Goal: Task Accomplishment & Management: Complete application form

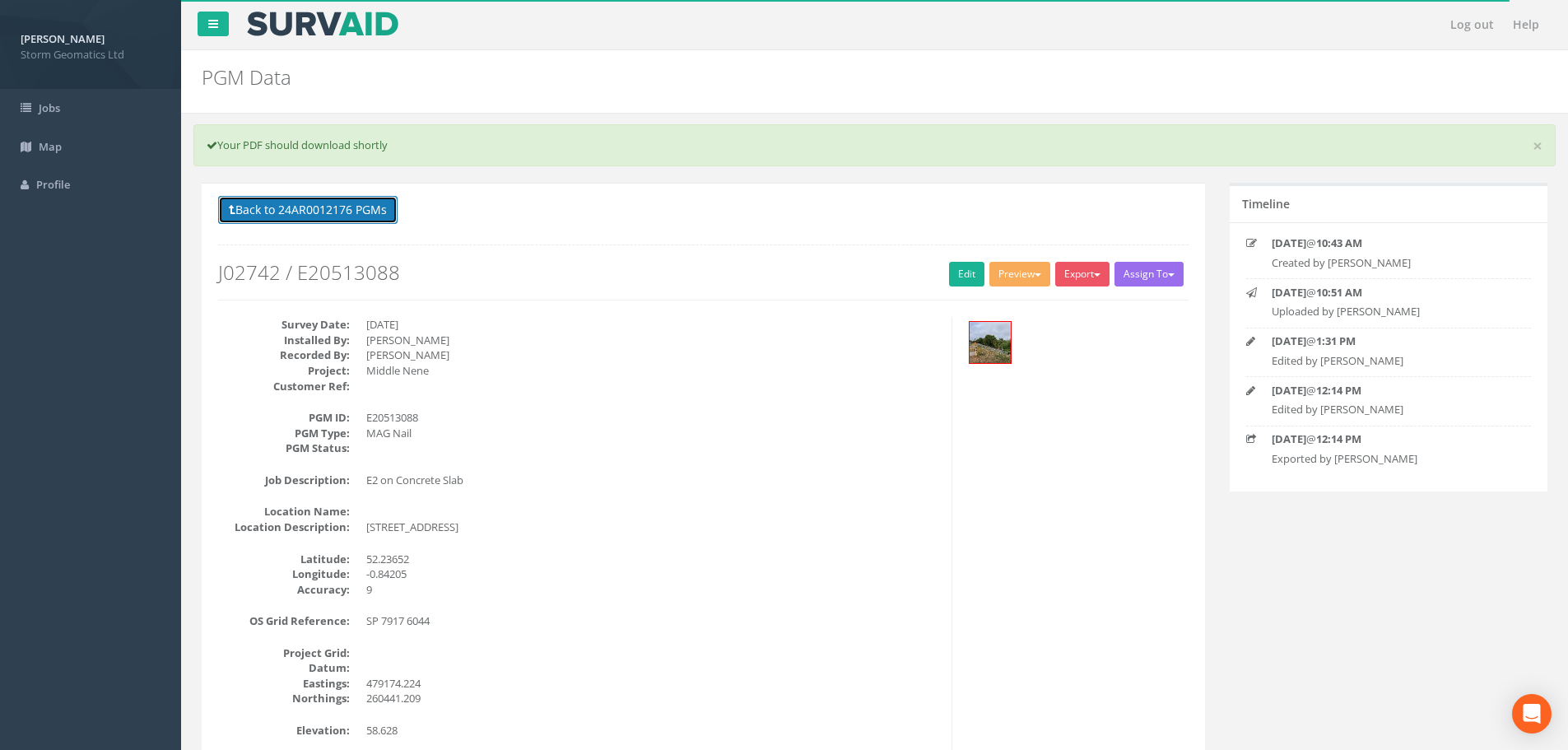
click at [358, 217] on button "Back to 24AR0012176 PGMs" at bounding box center [308, 209] width 180 height 28
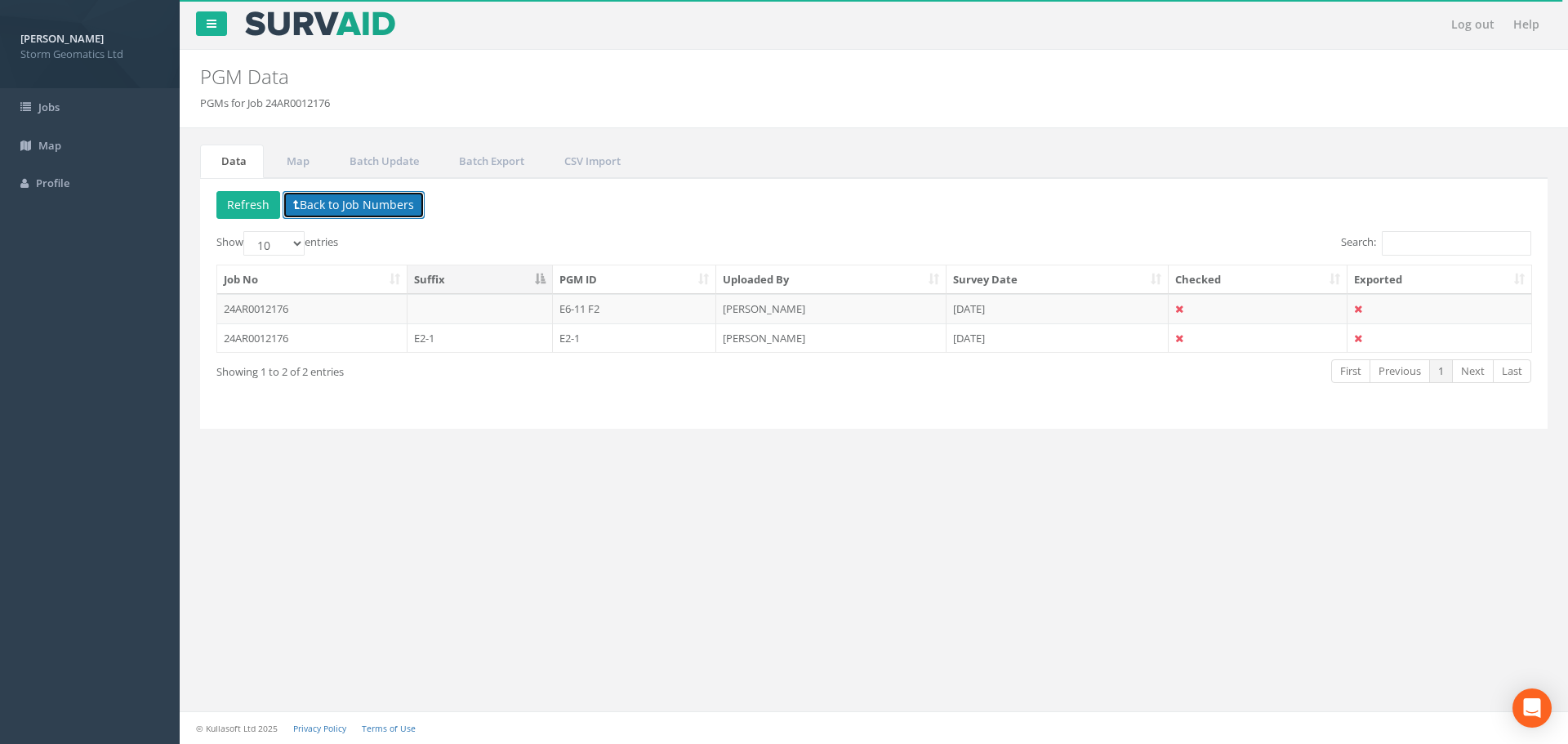
click at [346, 202] on button "Back to Job Numbers" at bounding box center [354, 204] width 142 height 27
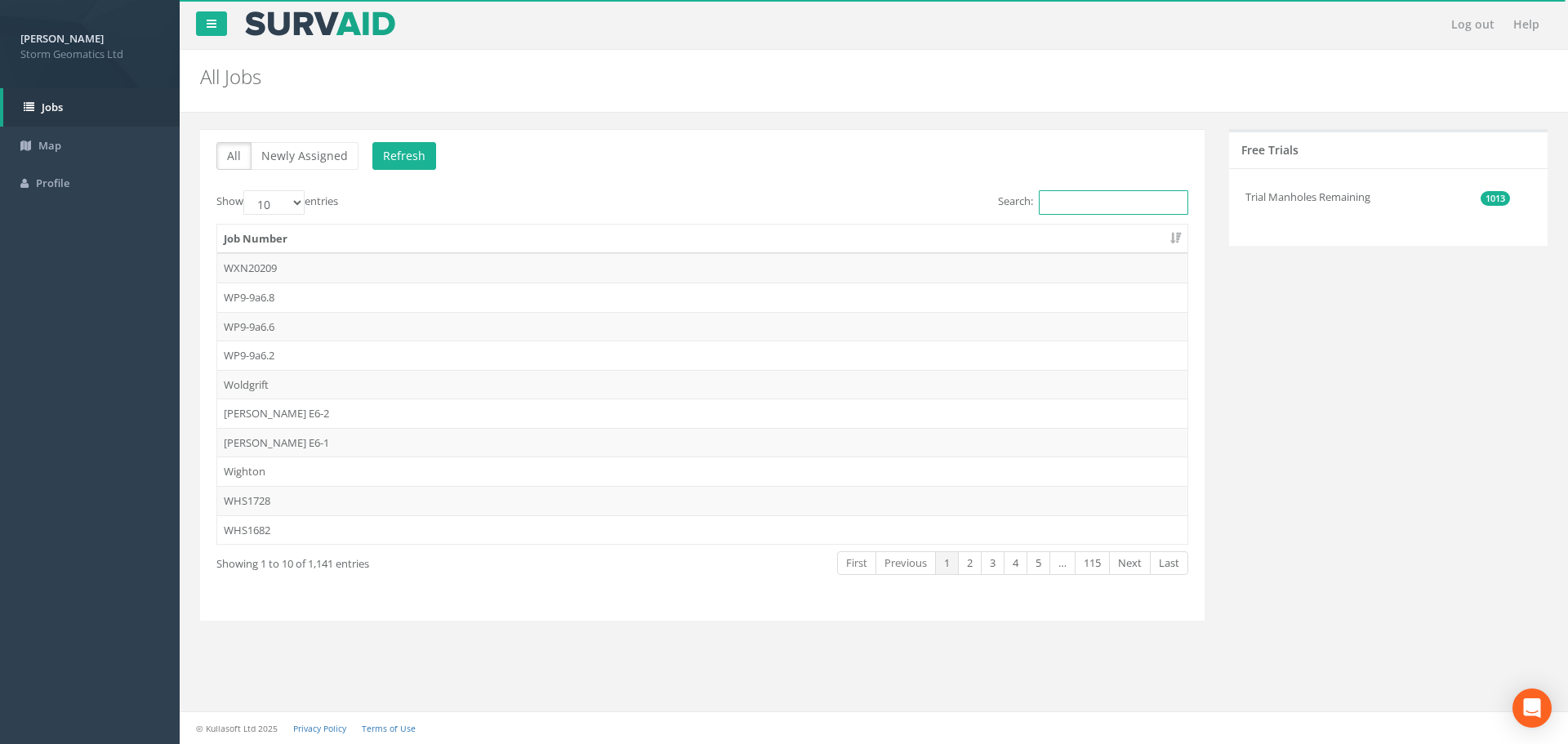
click at [1122, 201] on input "Search:" at bounding box center [1113, 203] width 149 height 25
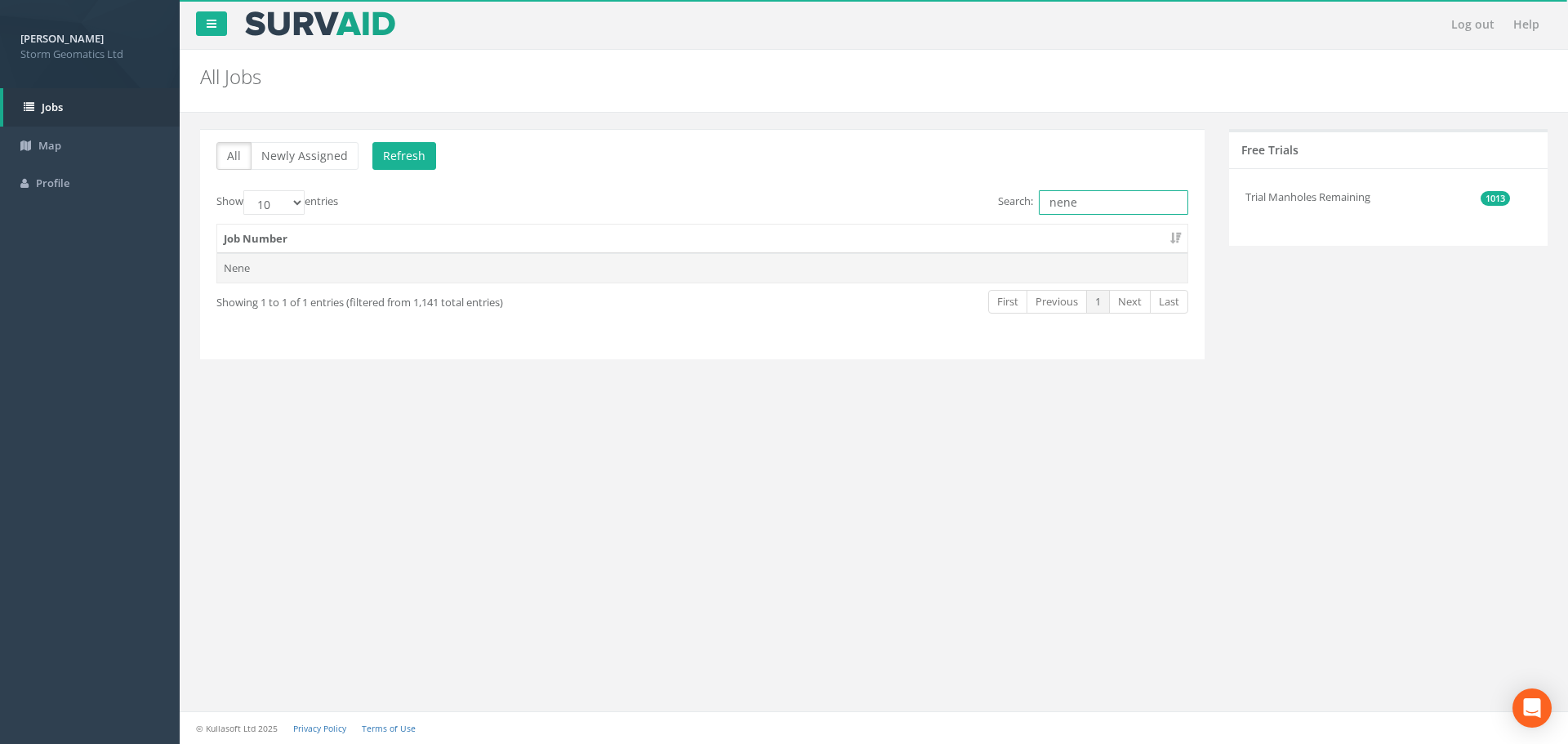
type input "nene"
click at [851, 275] on td "Nene" at bounding box center [702, 267] width 970 height 29
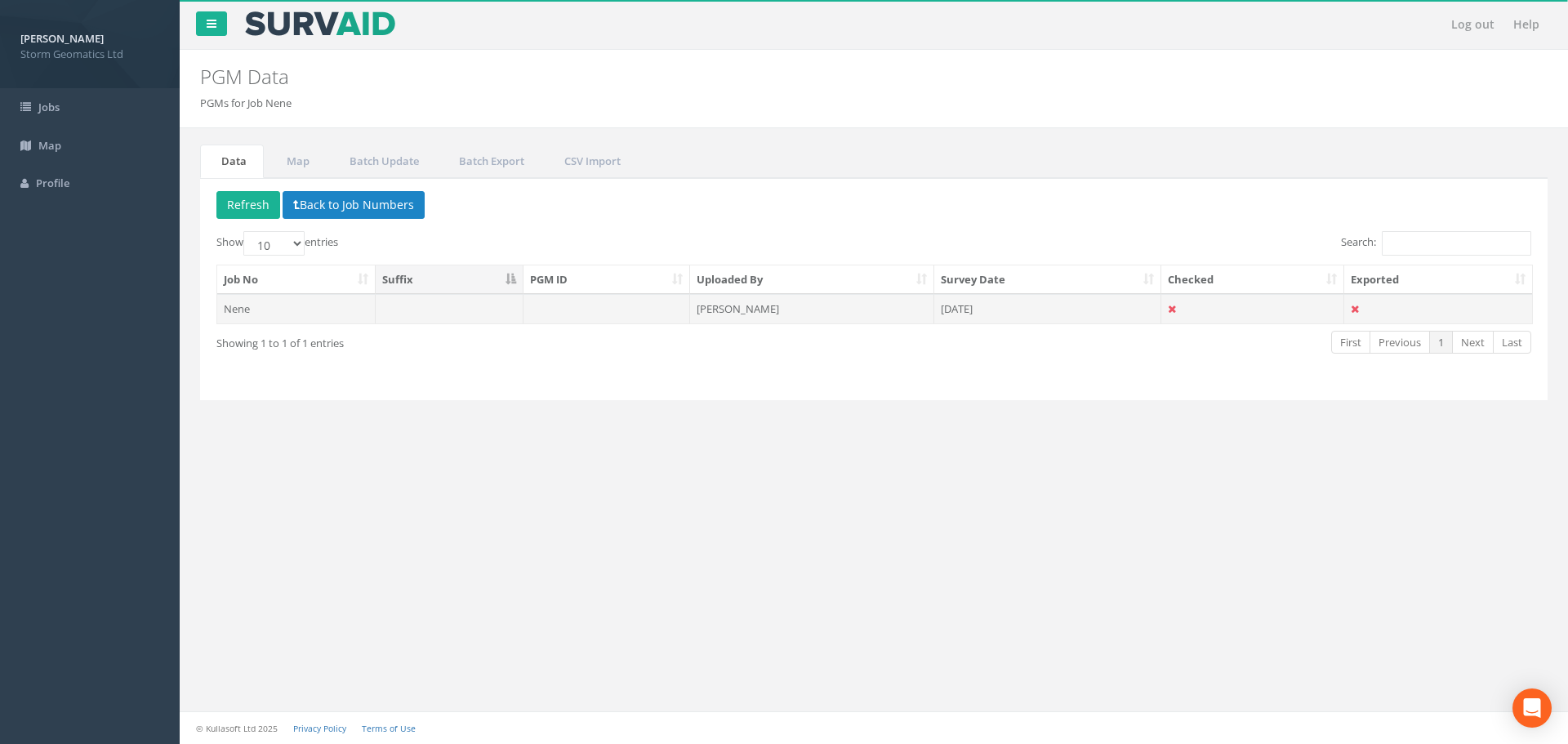
click at [641, 304] on td at bounding box center [607, 308] width 168 height 29
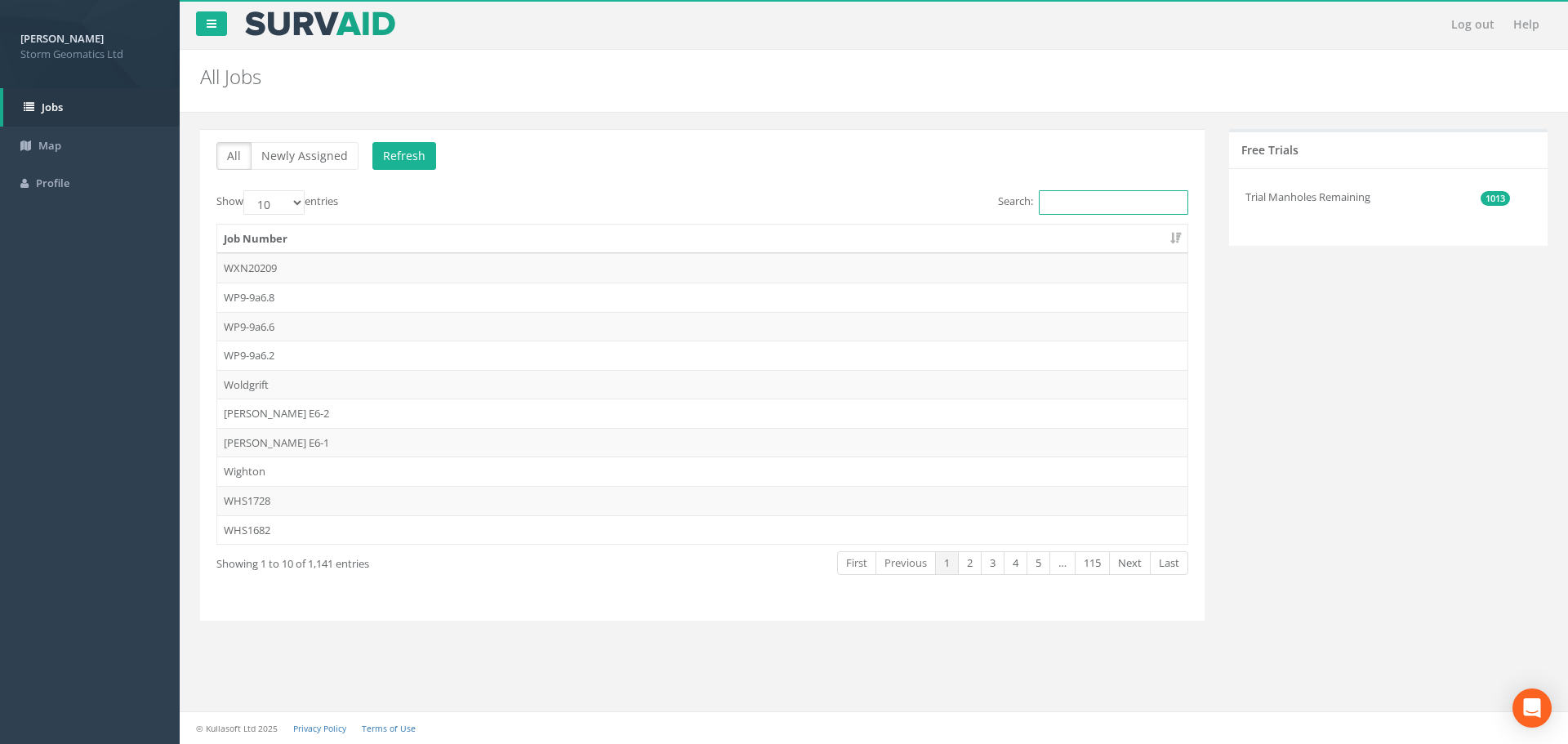
click at [1124, 204] on input "Search:" at bounding box center [1113, 203] width 149 height 25
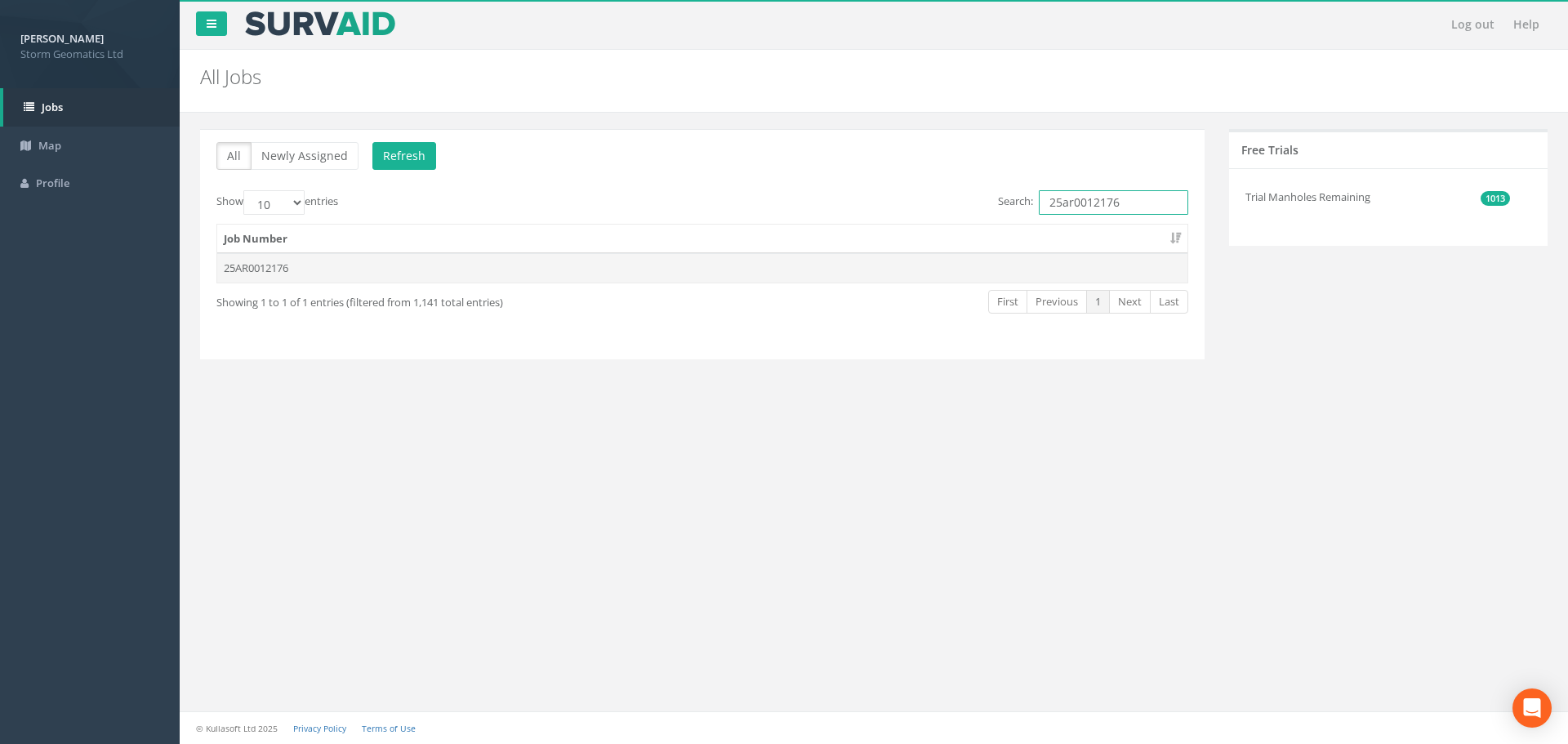
type input "25ar0012176"
click at [600, 281] on td "25AR0012176" at bounding box center [702, 267] width 970 height 29
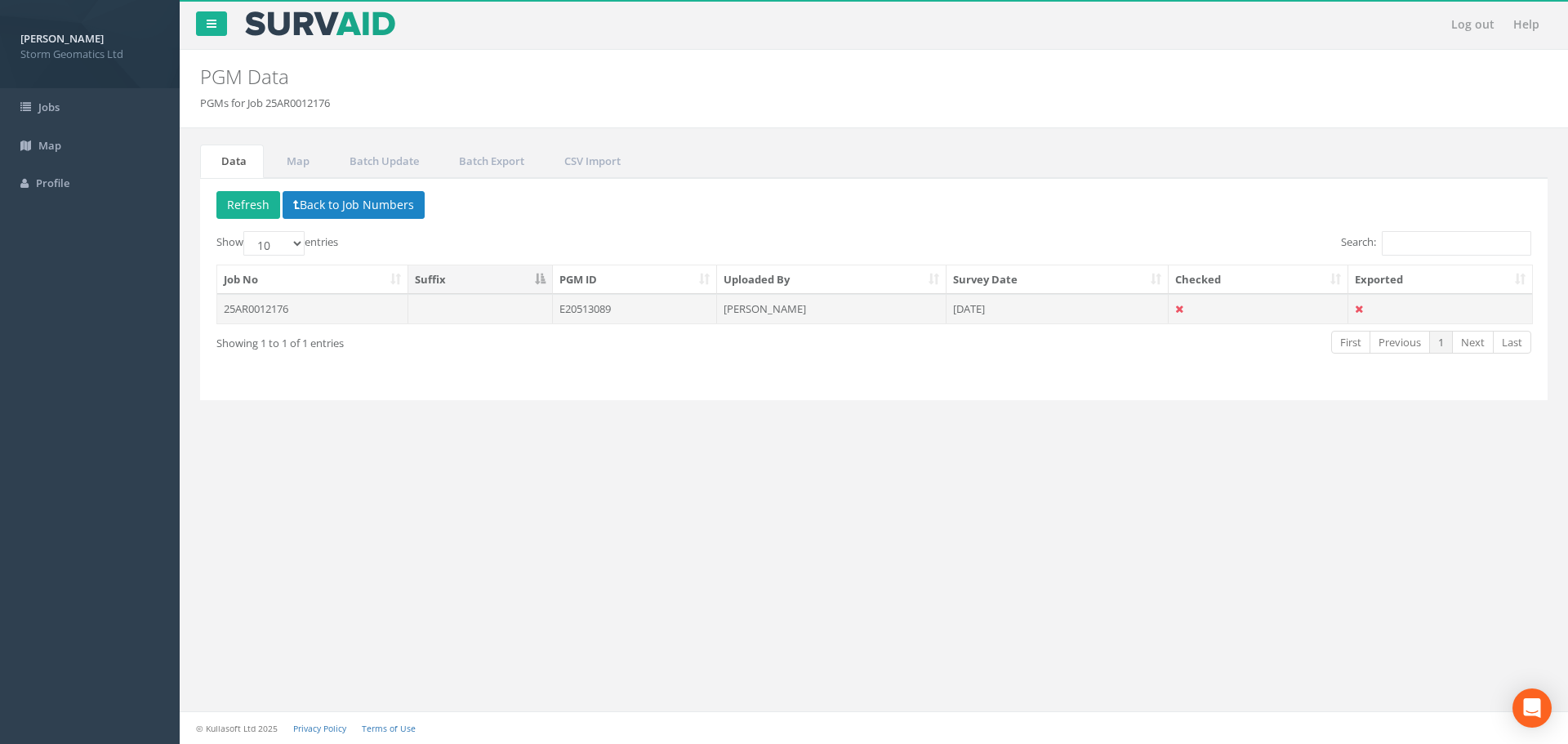
click at [671, 314] on td "E20513089" at bounding box center [634, 308] width 164 height 29
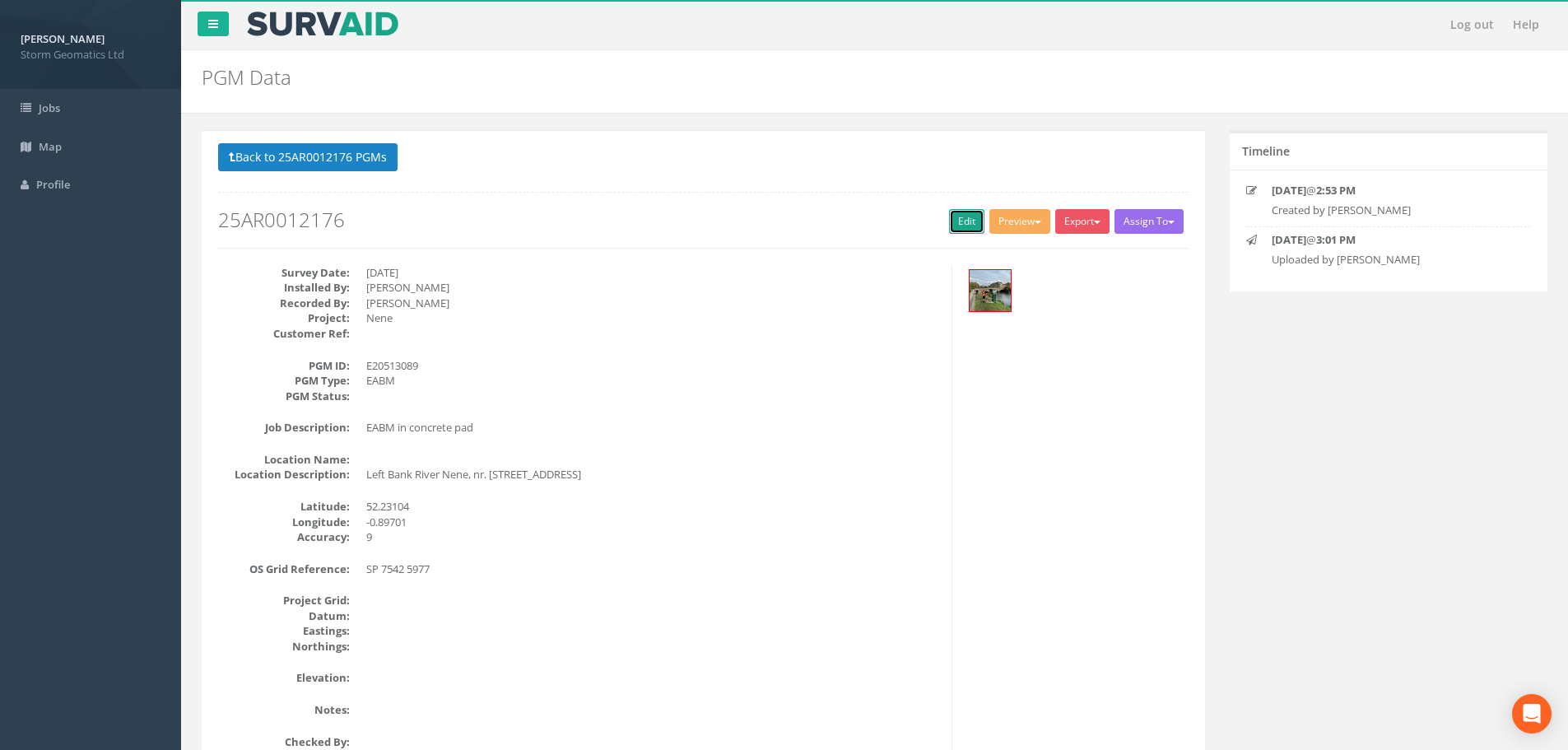
click at [965, 223] on link "Edit" at bounding box center [966, 222] width 36 height 25
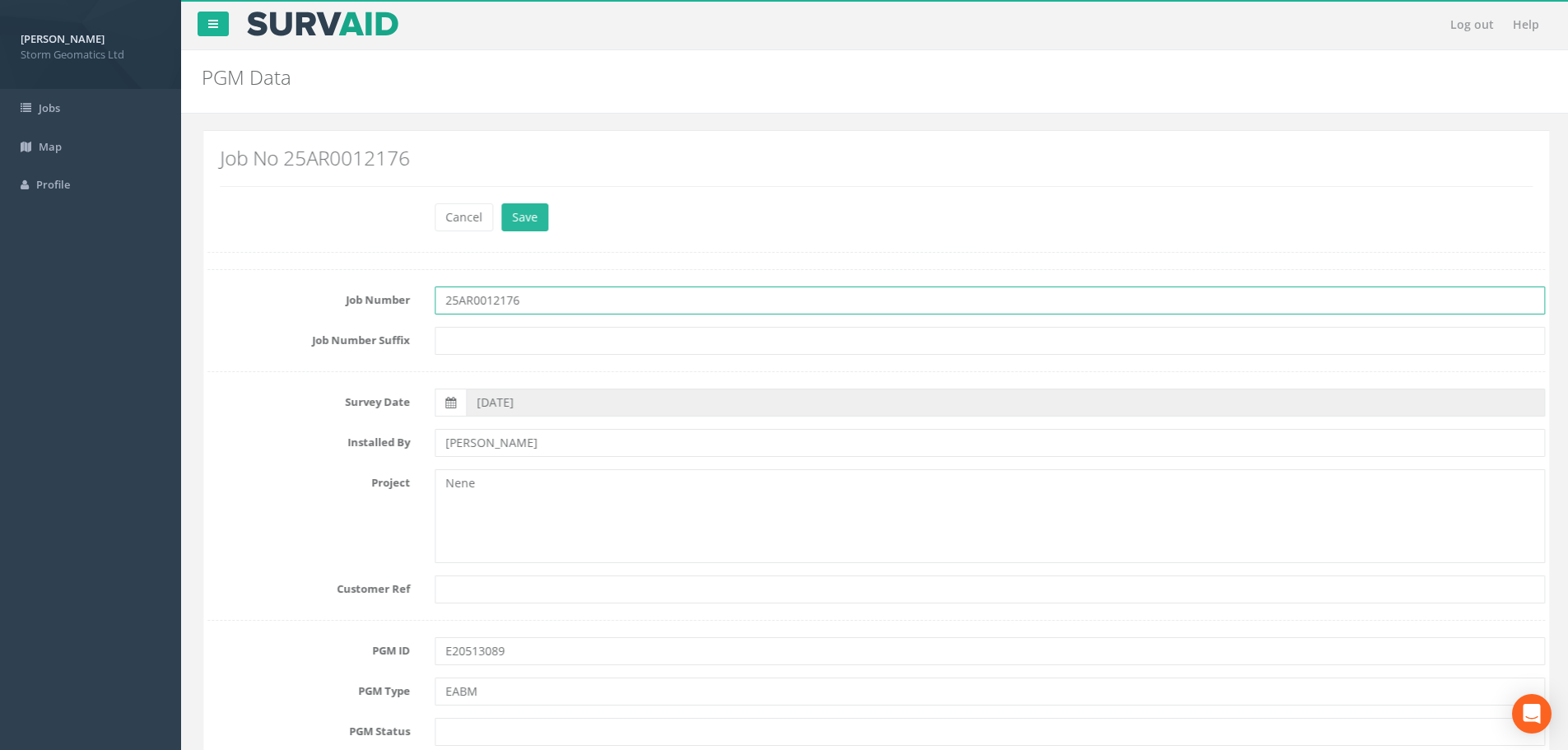
drag, startPoint x: 532, startPoint y: 299, endPoint x: 402, endPoint y: 299, distance: 130.0
click at [402, 299] on div "Job Number 25AR0012176" at bounding box center [874, 299] width 1362 height 28
paste input "J0274"
click at [538, 297] on input "J0274" at bounding box center [988, 299] width 1110 height 28
type input "J02742"
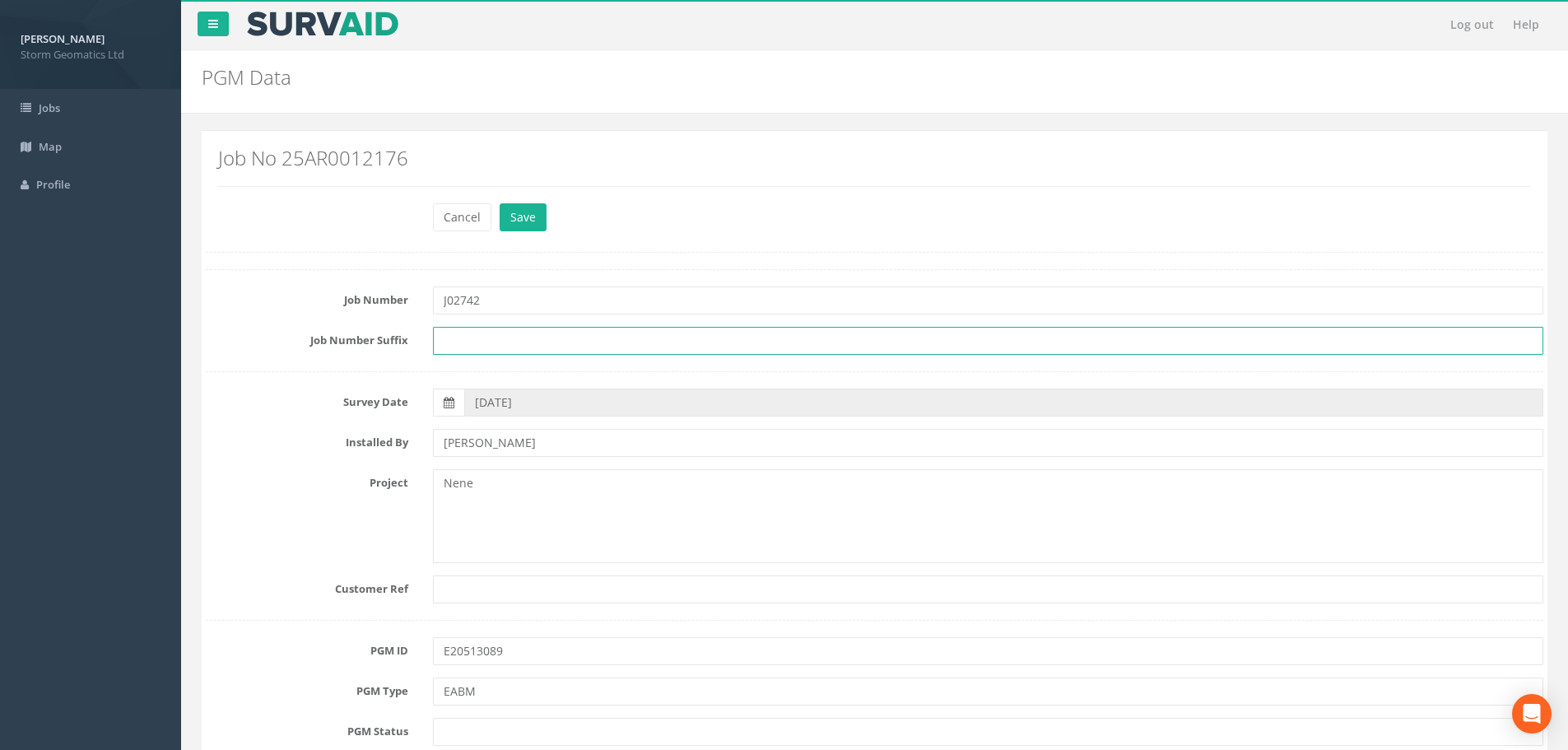
click at [513, 335] on input "text" at bounding box center [988, 340] width 1110 height 28
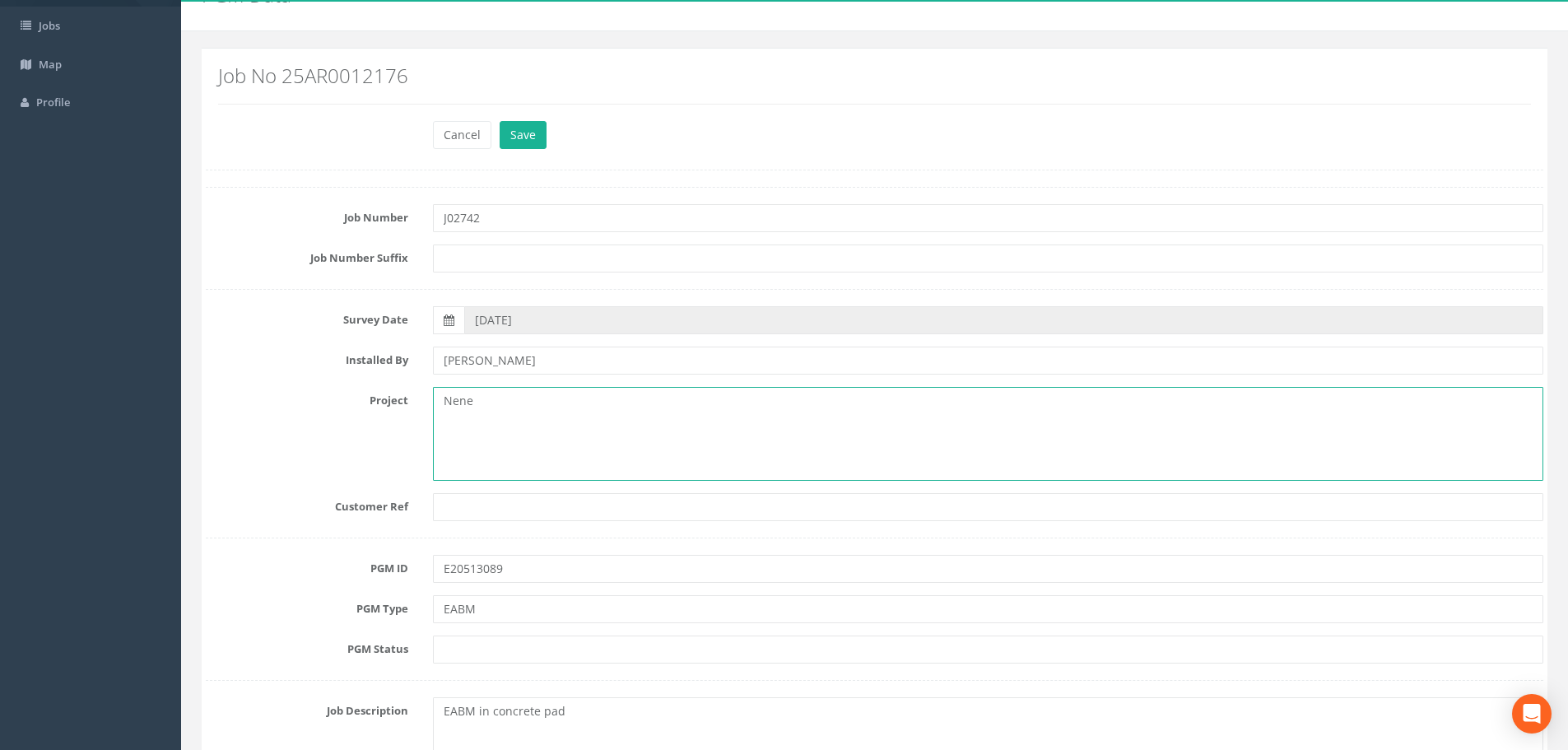
click at [495, 396] on textarea "Nene" at bounding box center [988, 434] width 1110 height 94
click at [497, 406] on textarea "Nene" at bounding box center [988, 434] width 1110 height 94
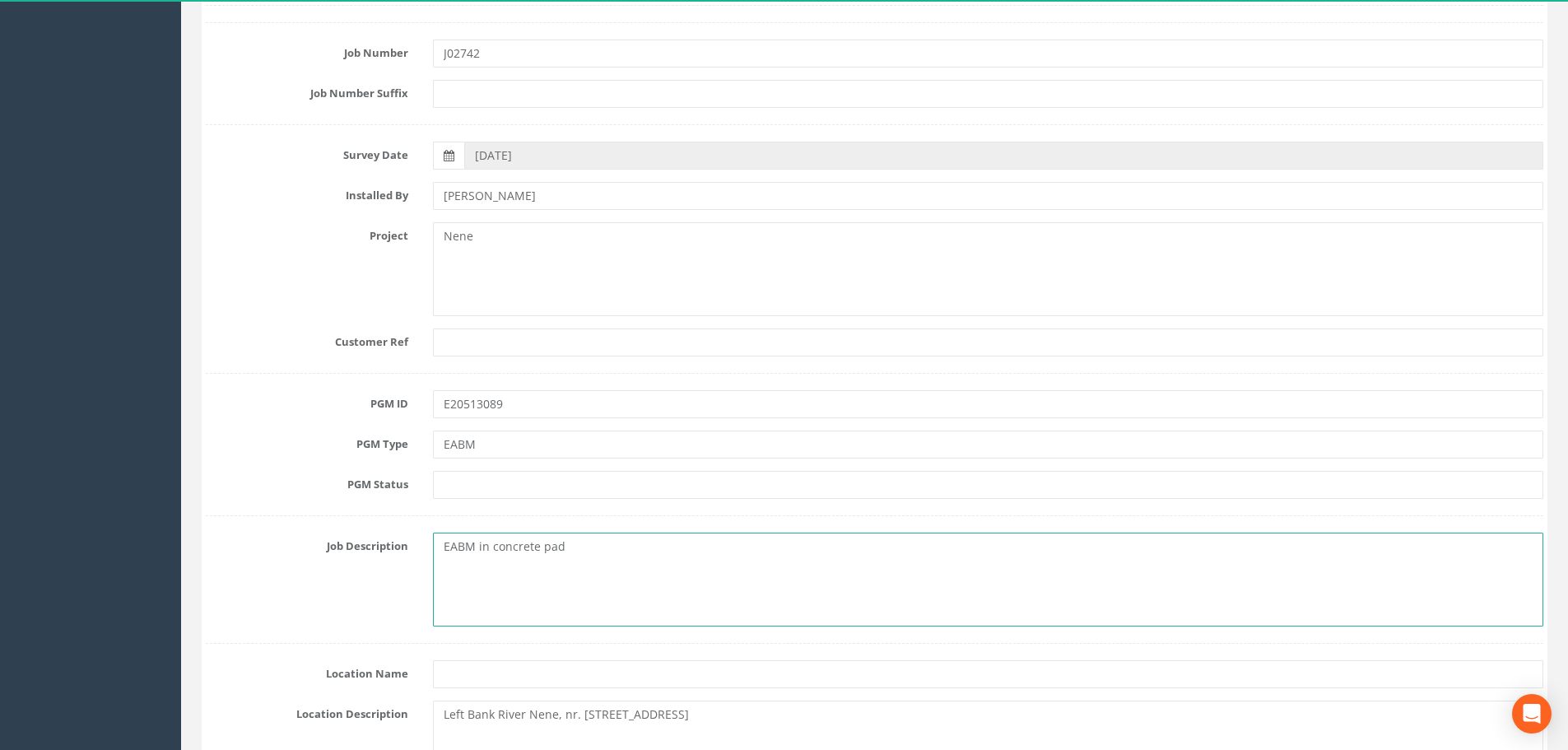
click at [494, 544] on textarea "EABM in concrete pad" at bounding box center [988, 579] width 1110 height 94
type textarea "EABM in Concrete pad"
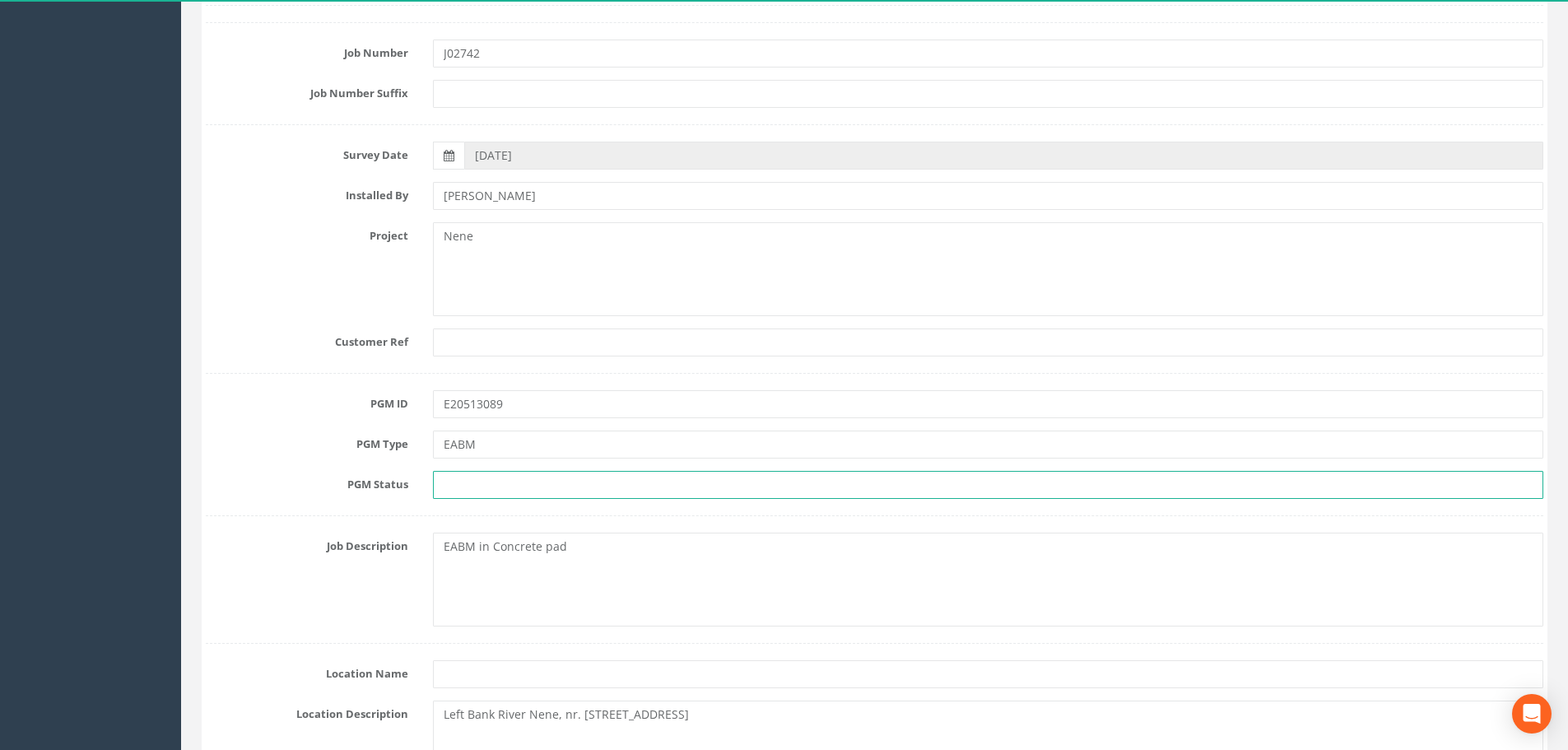
click at [453, 482] on input "text" at bounding box center [988, 485] width 1110 height 28
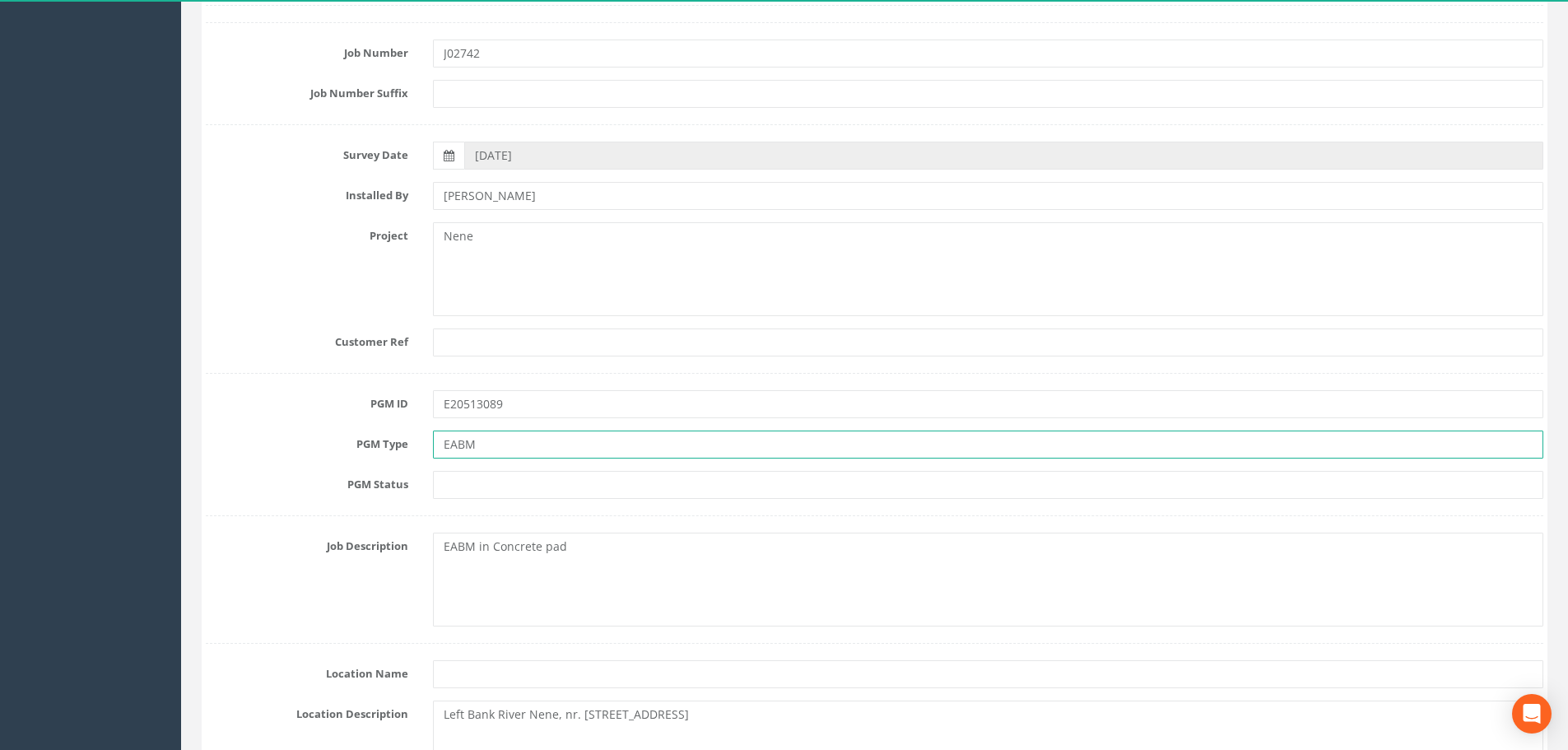
click at [513, 441] on input "EABM" at bounding box center [988, 443] width 1110 height 28
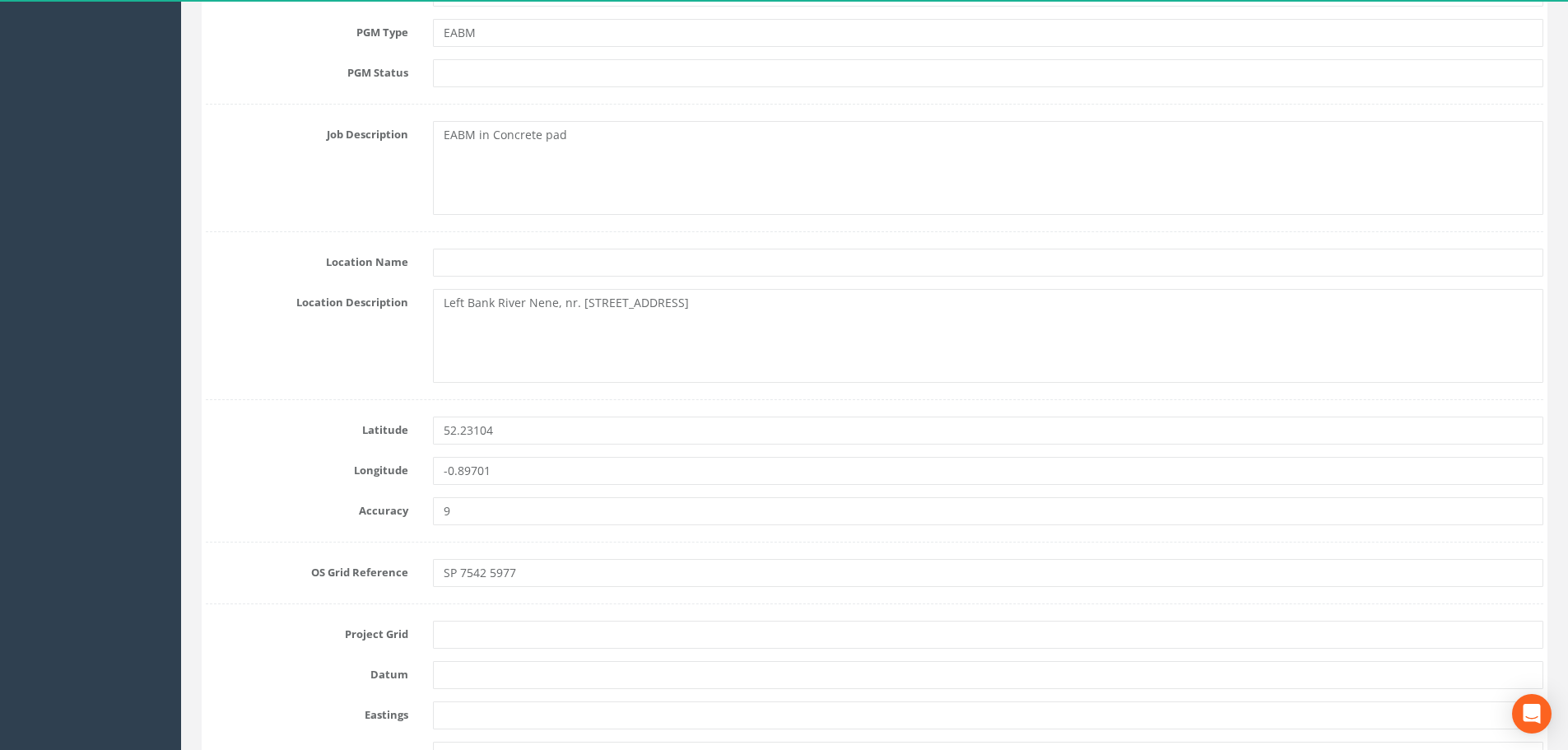
scroll to position [741, 0]
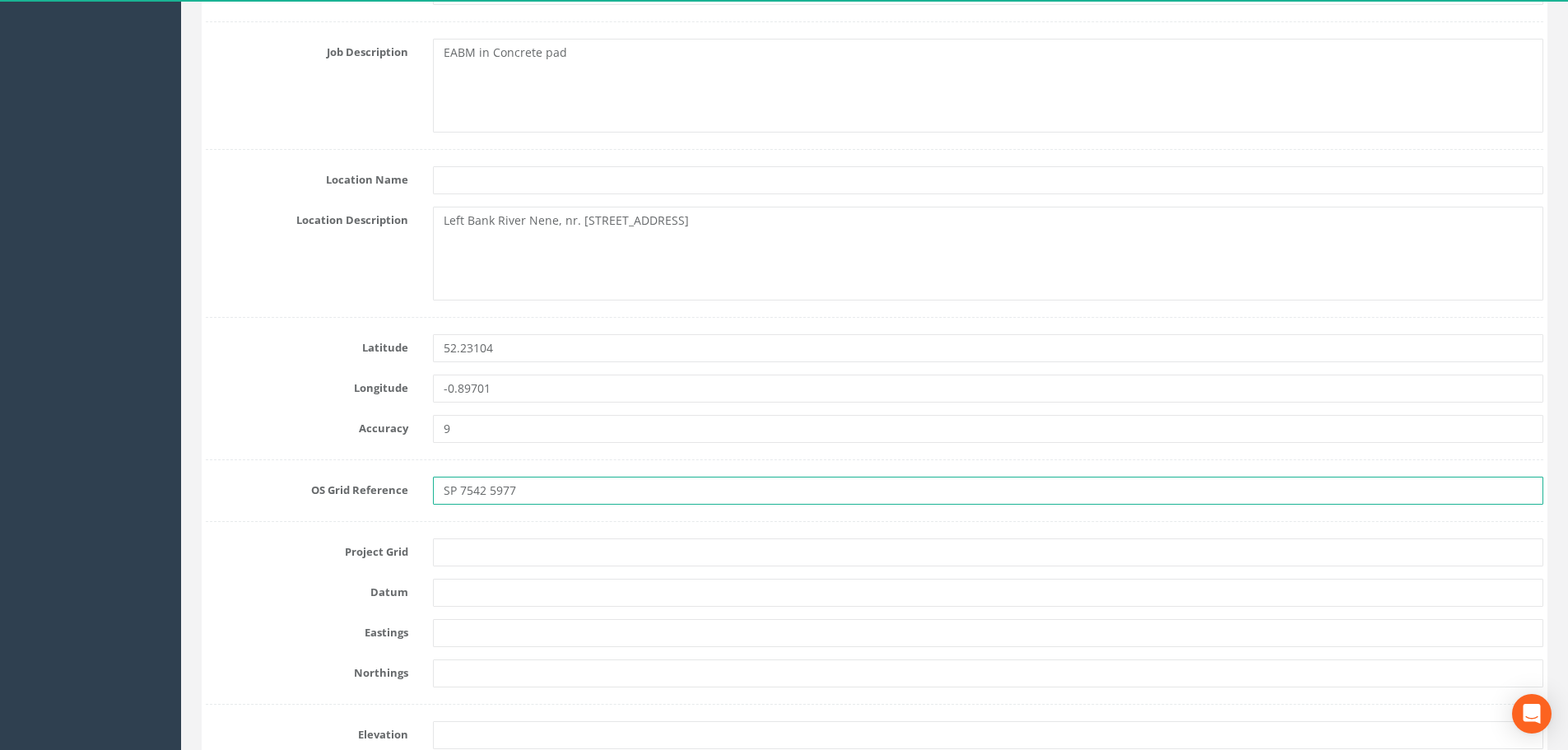
click at [542, 496] on input "SP 7542 5977" at bounding box center [988, 490] width 1110 height 28
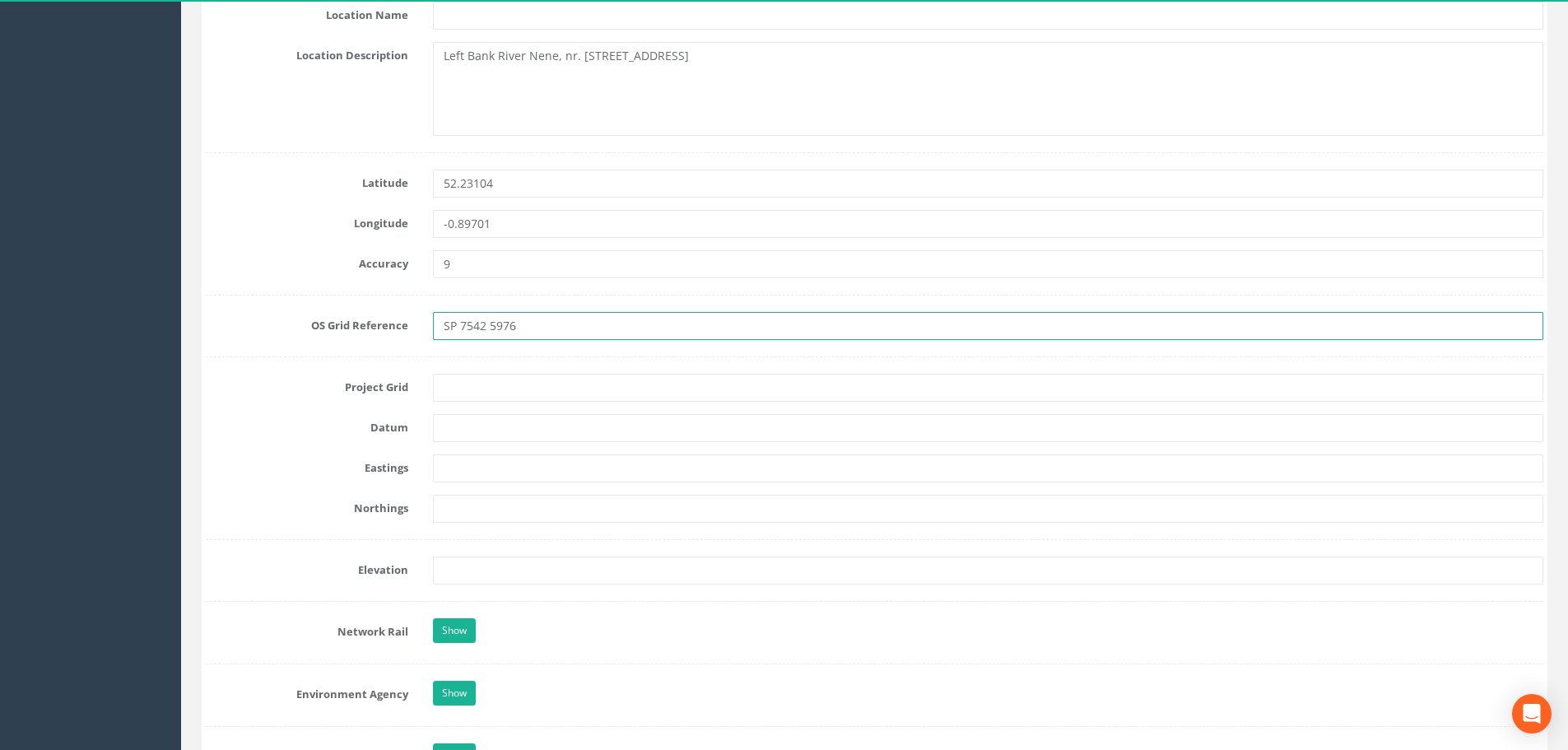
scroll to position [988, 0]
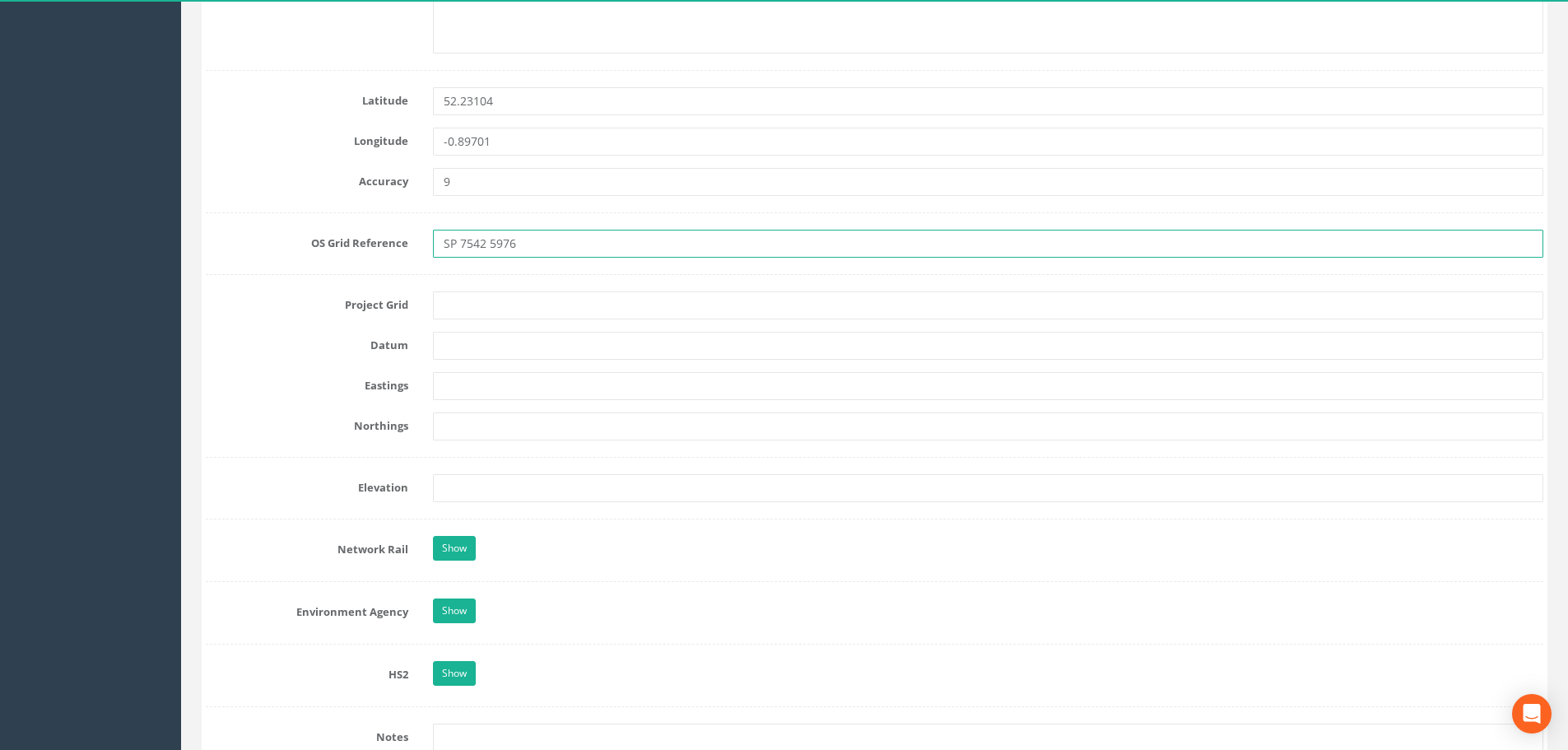
type input "SP 7542 5976"
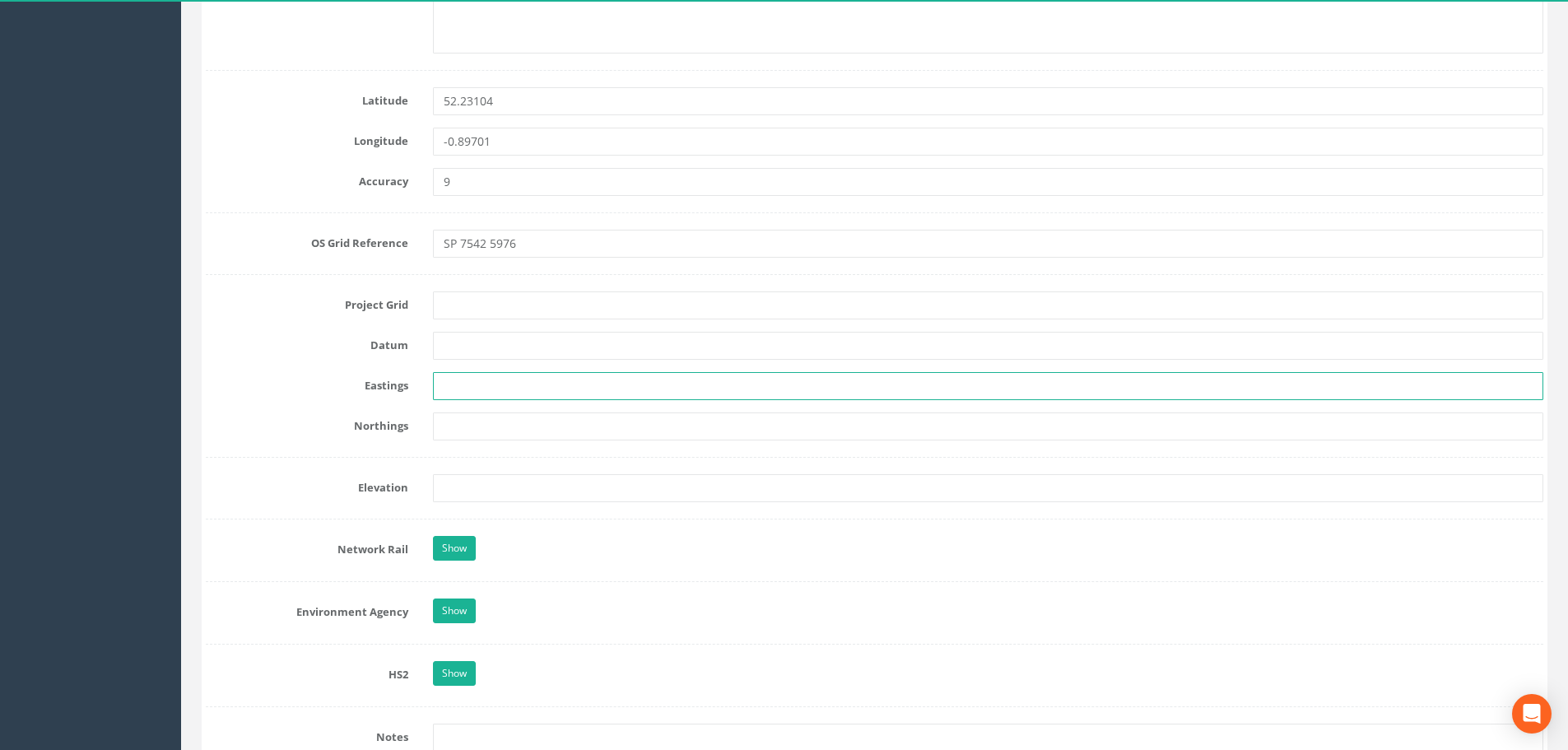
click at [487, 379] on input "text" at bounding box center [988, 385] width 1110 height 28
paste input "475427.069"
type input "475427.069"
click at [473, 430] on input "text" at bounding box center [988, 426] width 1110 height 28
paste input "259766.458"
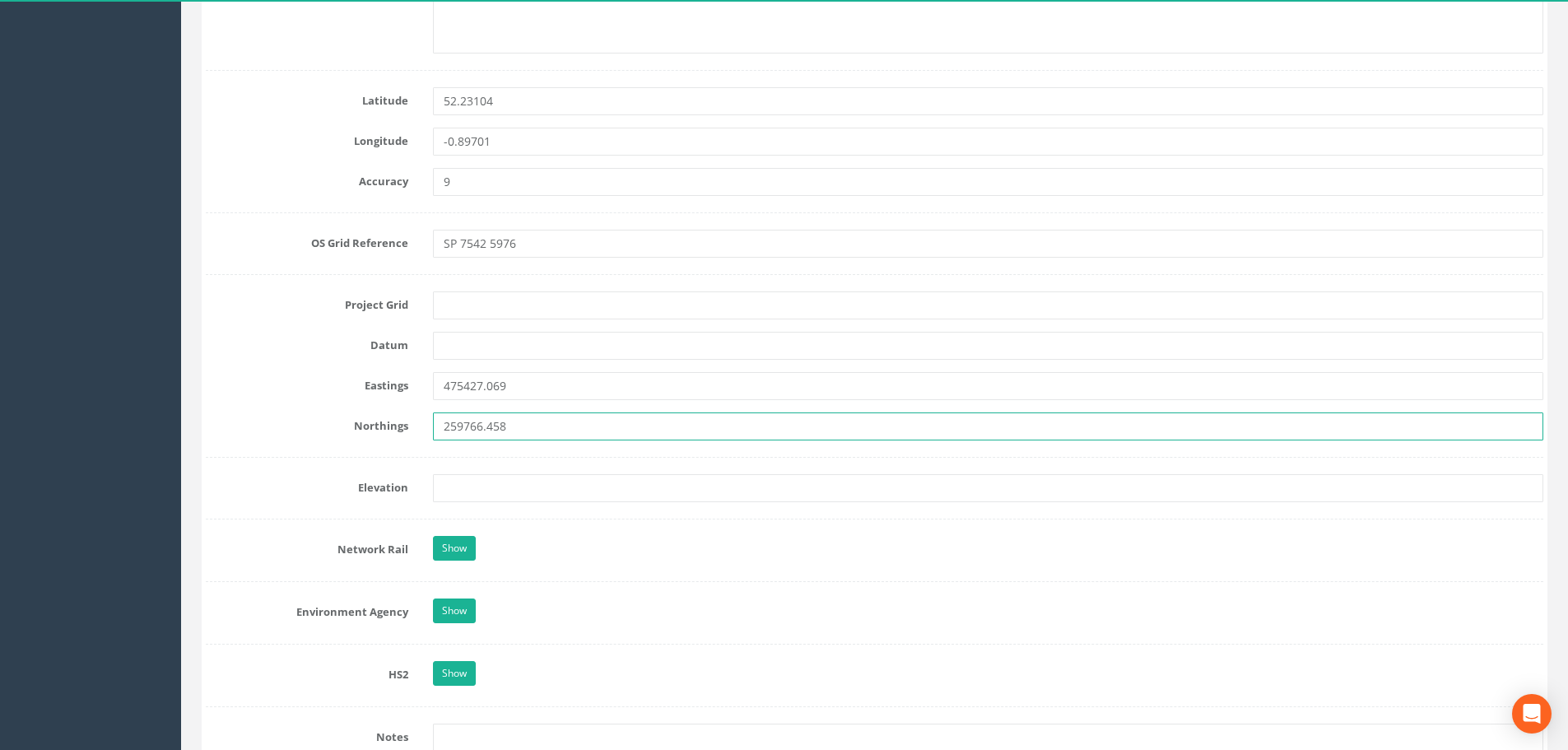
type input "259766.458"
click at [503, 487] on input "text" at bounding box center [988, 487] width 1110 height 28
paste input "59.519"
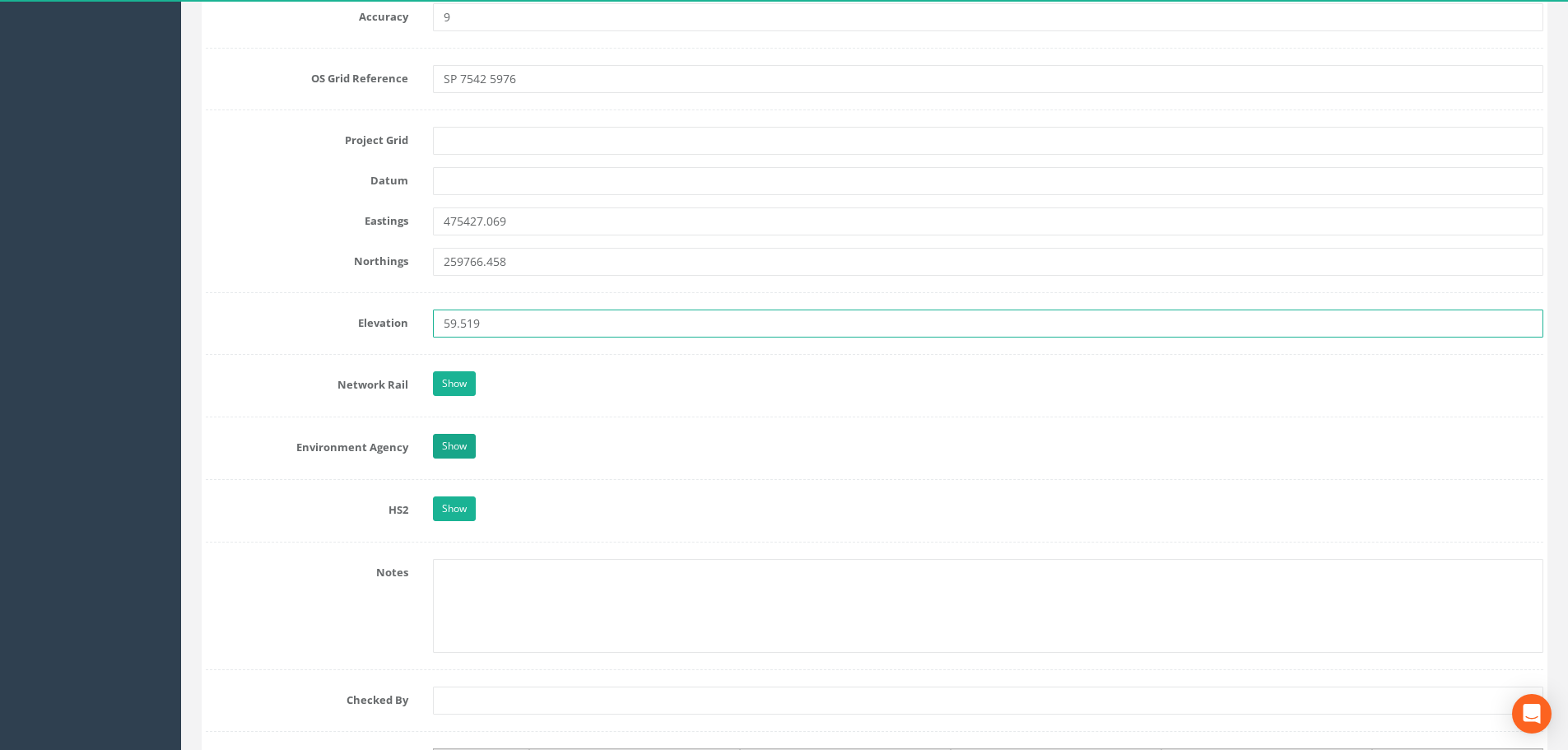
type input "59.519"
click at [459, 441] on link "Show" at bounding box center [454, 446] width 43 height 25
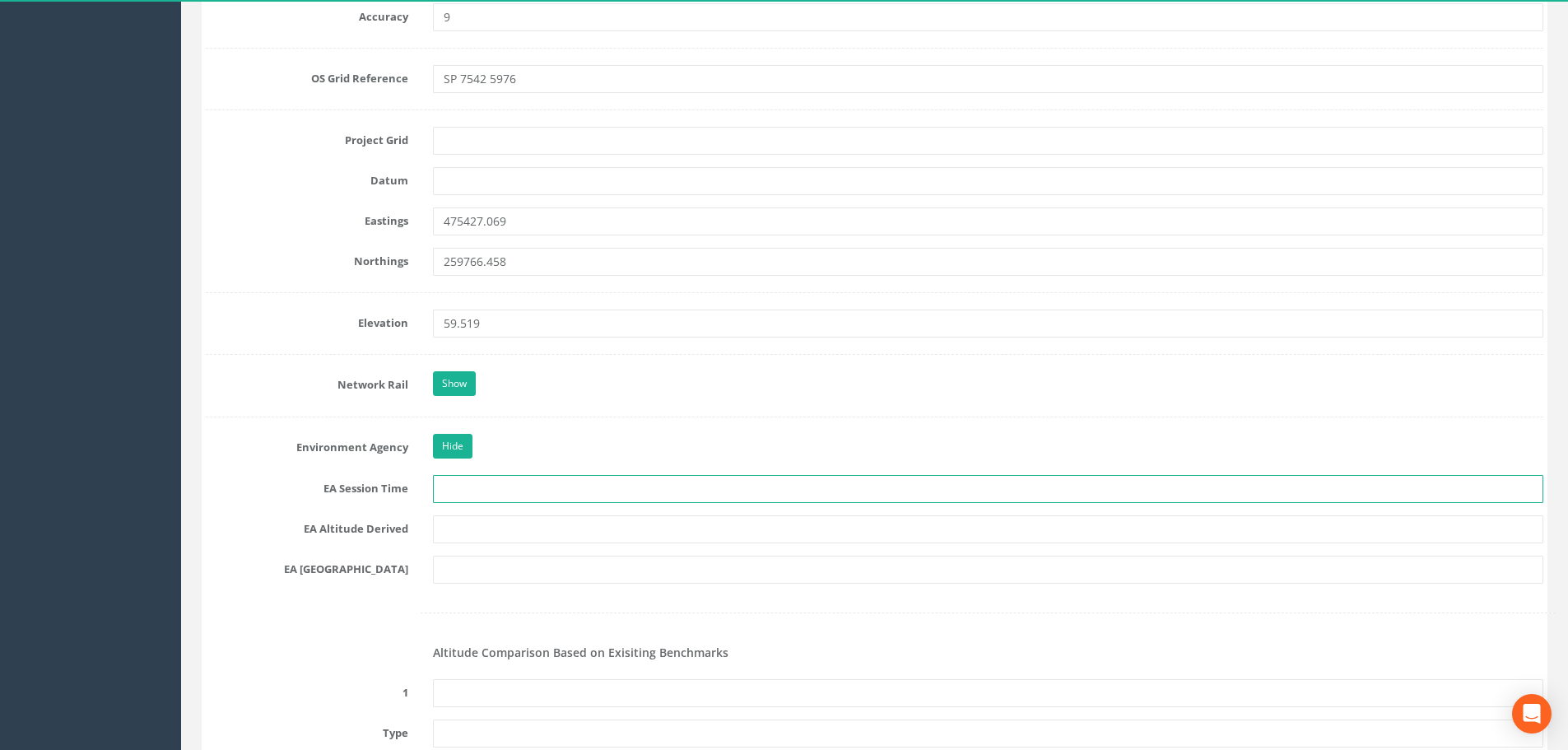
click at [466, 478] on input "text" at bounding box center [988, 488] width 1110 height 28
click at [451, 487] on input "6+ Hours" at bounding box center [988, 488] width 1110 height 28
type input "5+ Hours"
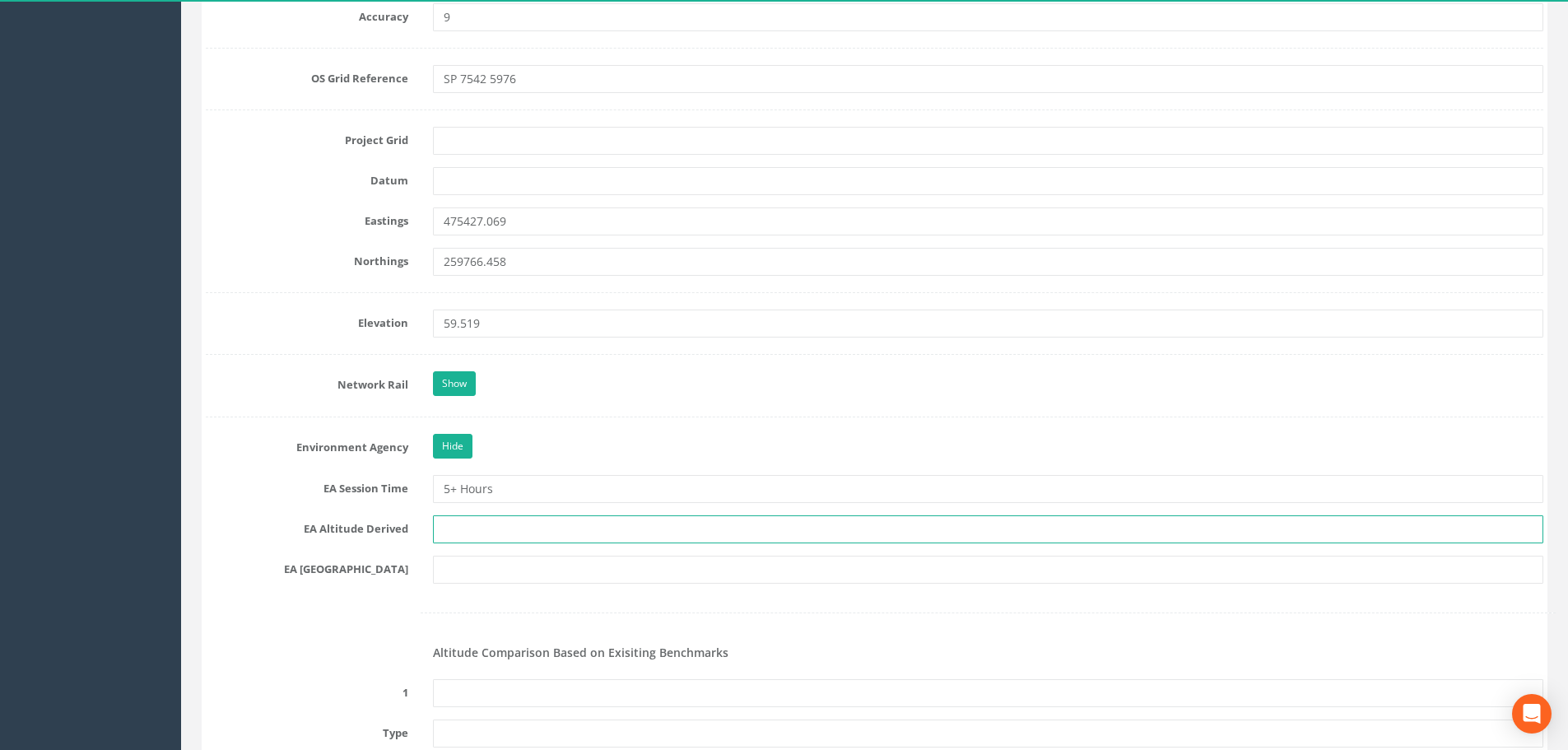
click at [502, 540] on input "text" at bounding box center [988, 528] width 1110 height 28
type input "Static Observations"
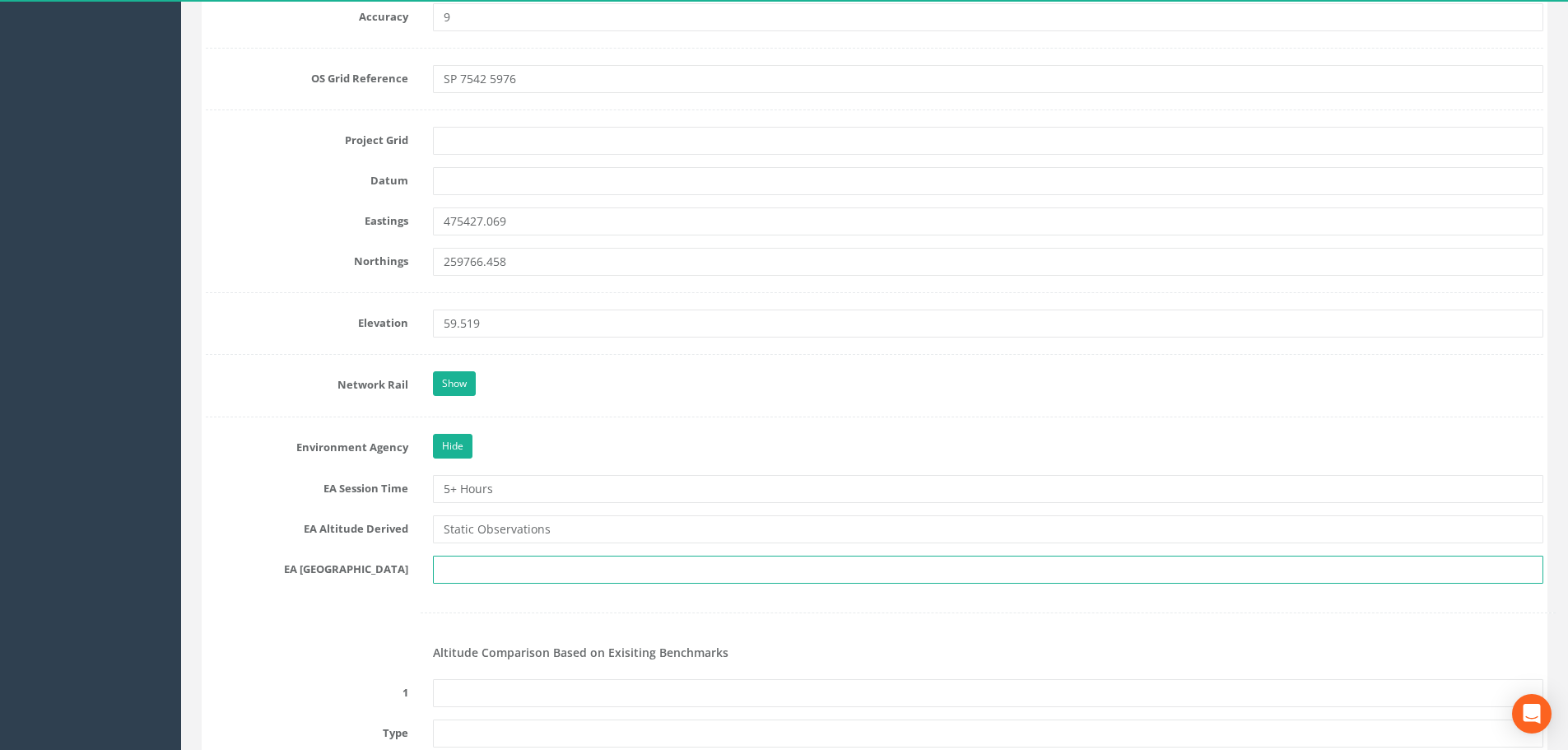
click at [471, 561] on input "text" at bounding box center [988, 569] width 1110 height 28
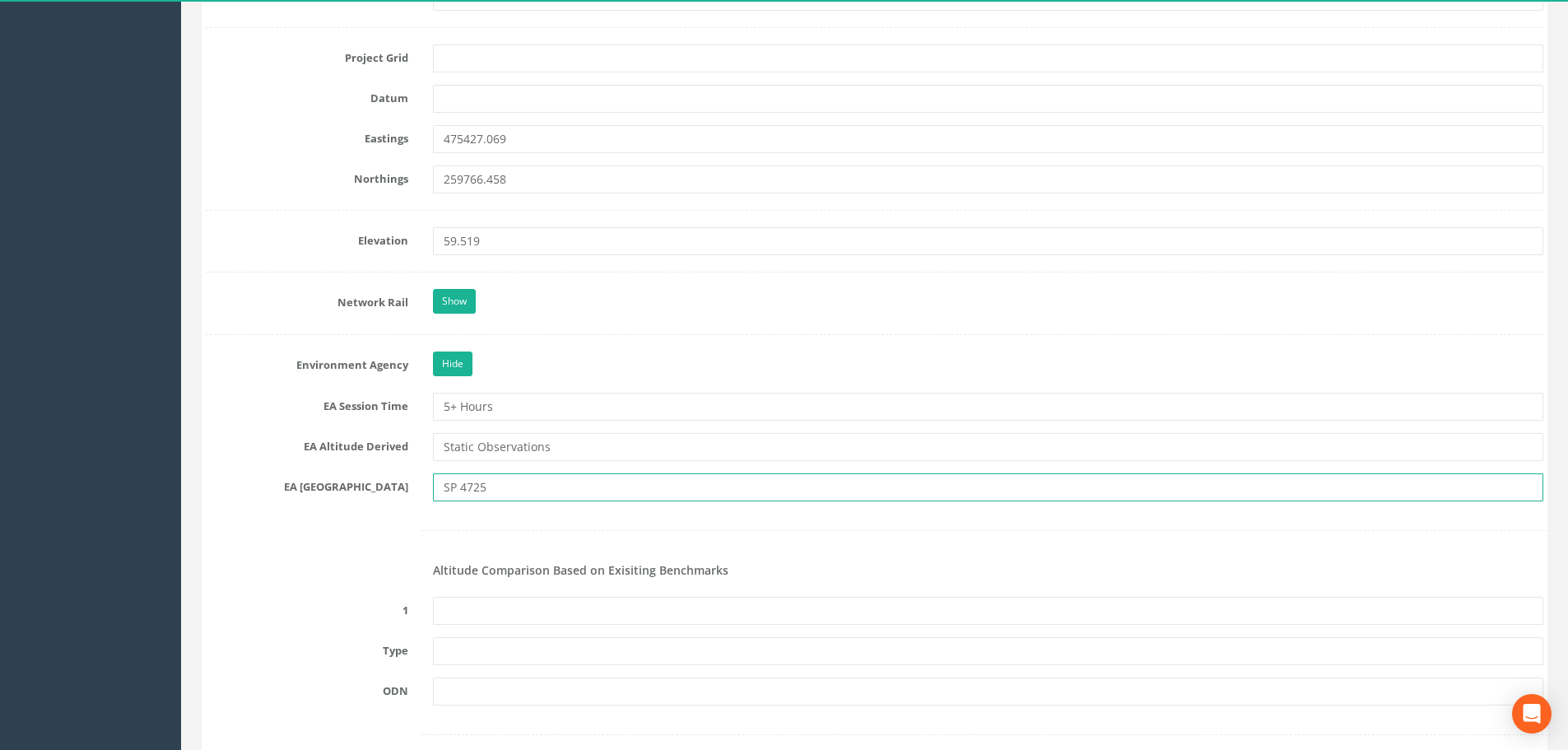
type input "SP 4725"
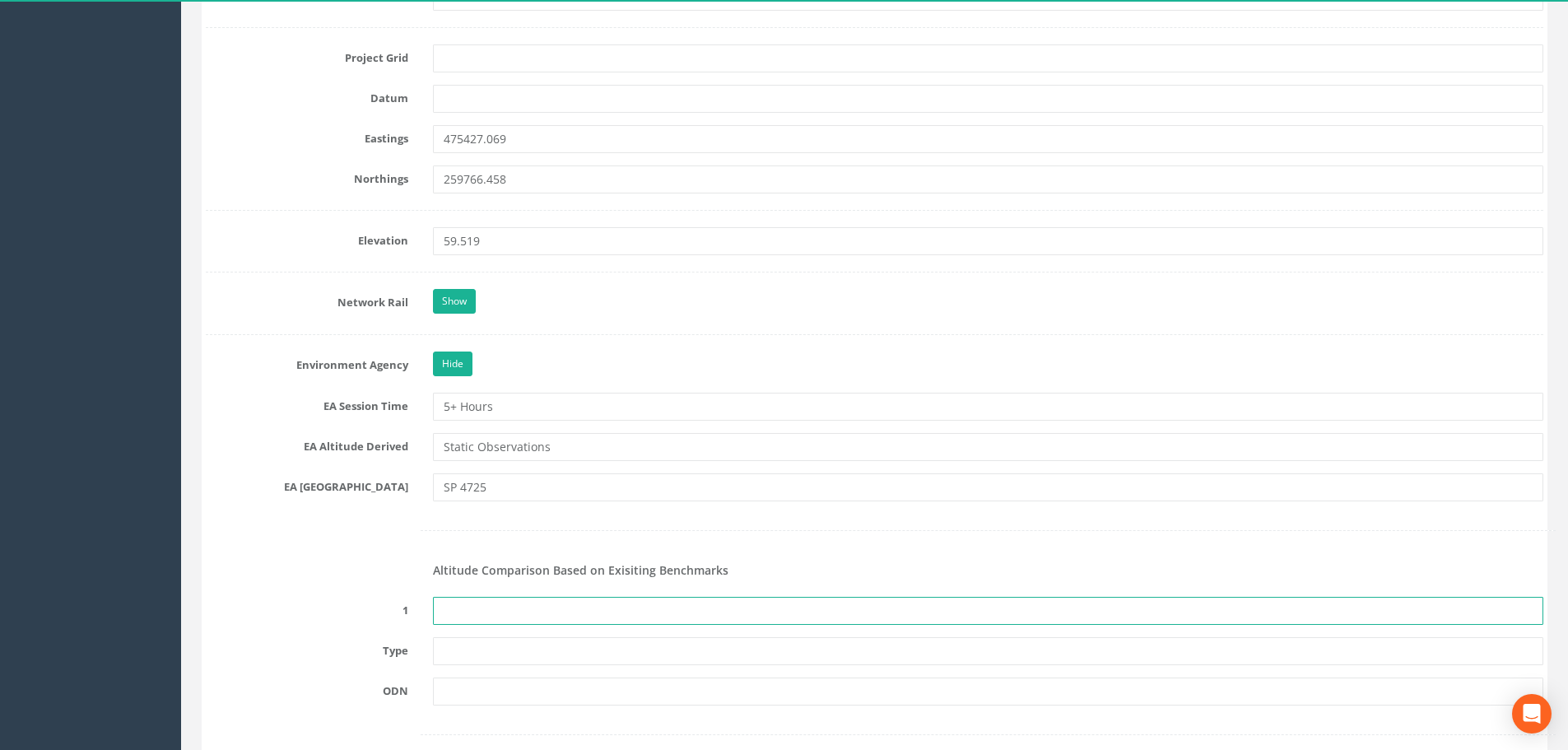
click at [451, 617] on input "text" at bounding box center [988, 610] width 1110 height 28
type input "None recovered"
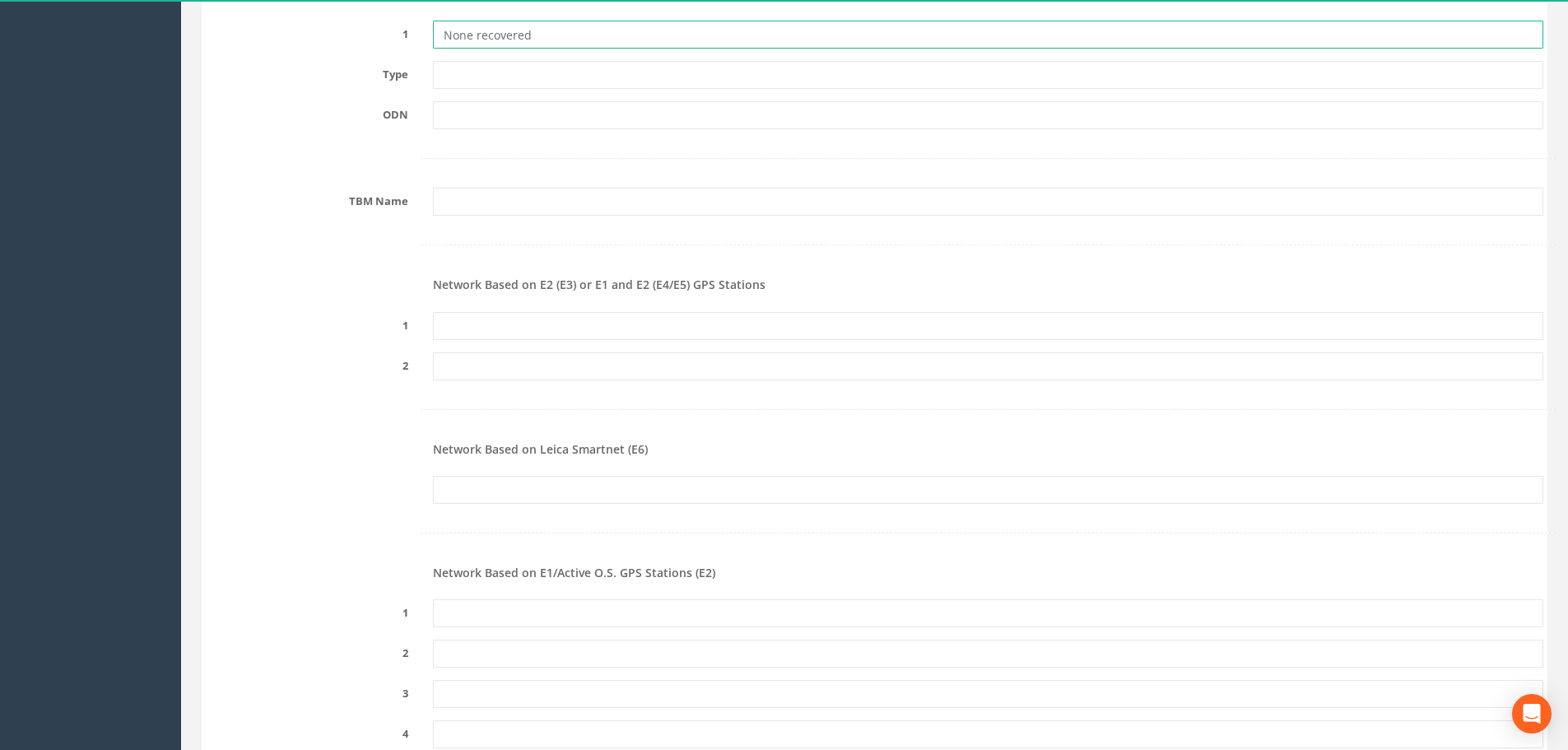
scroll to position [1976, 0]
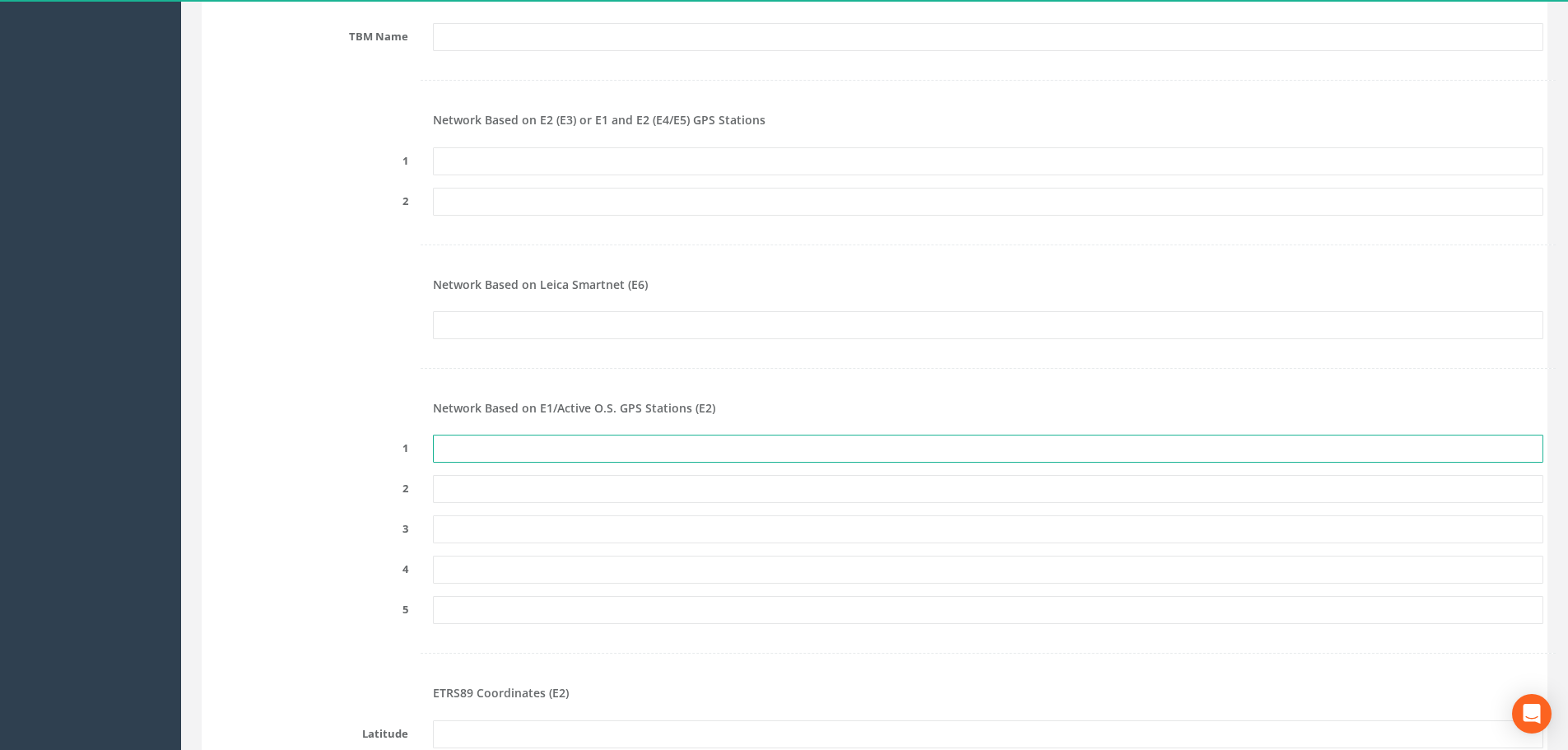
click at [498, 457] on input "text" at bounding box center [988, 448] width 1110 height 28
type input "CLAW"
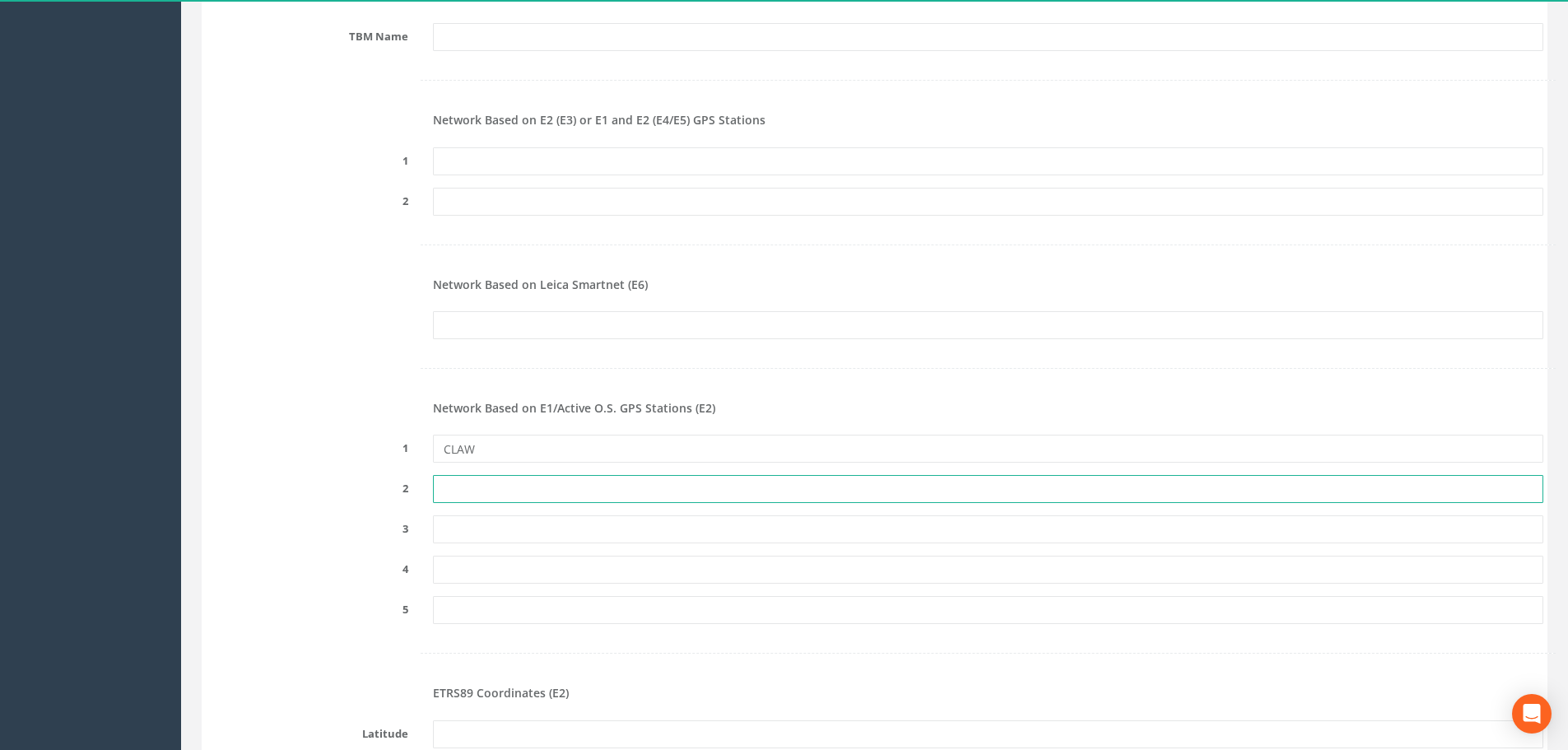
click at [497, 485] on input "text" at bounding box center [988, 488] width 1110 height 28
type input "GAYD"
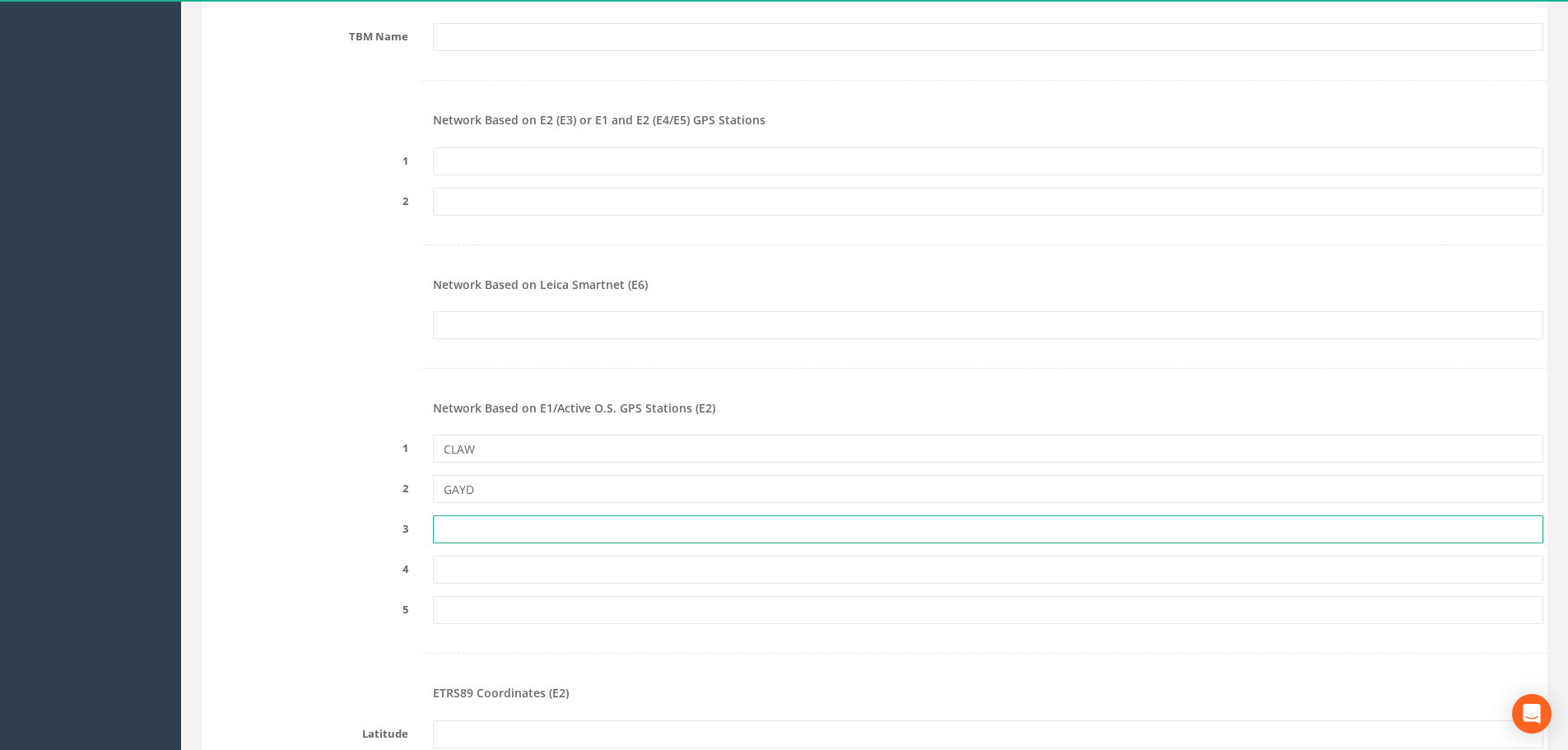
click at [493, 535] on input "text" at bounding box center [988, 528] width 1110 height 28
type input "WELL"
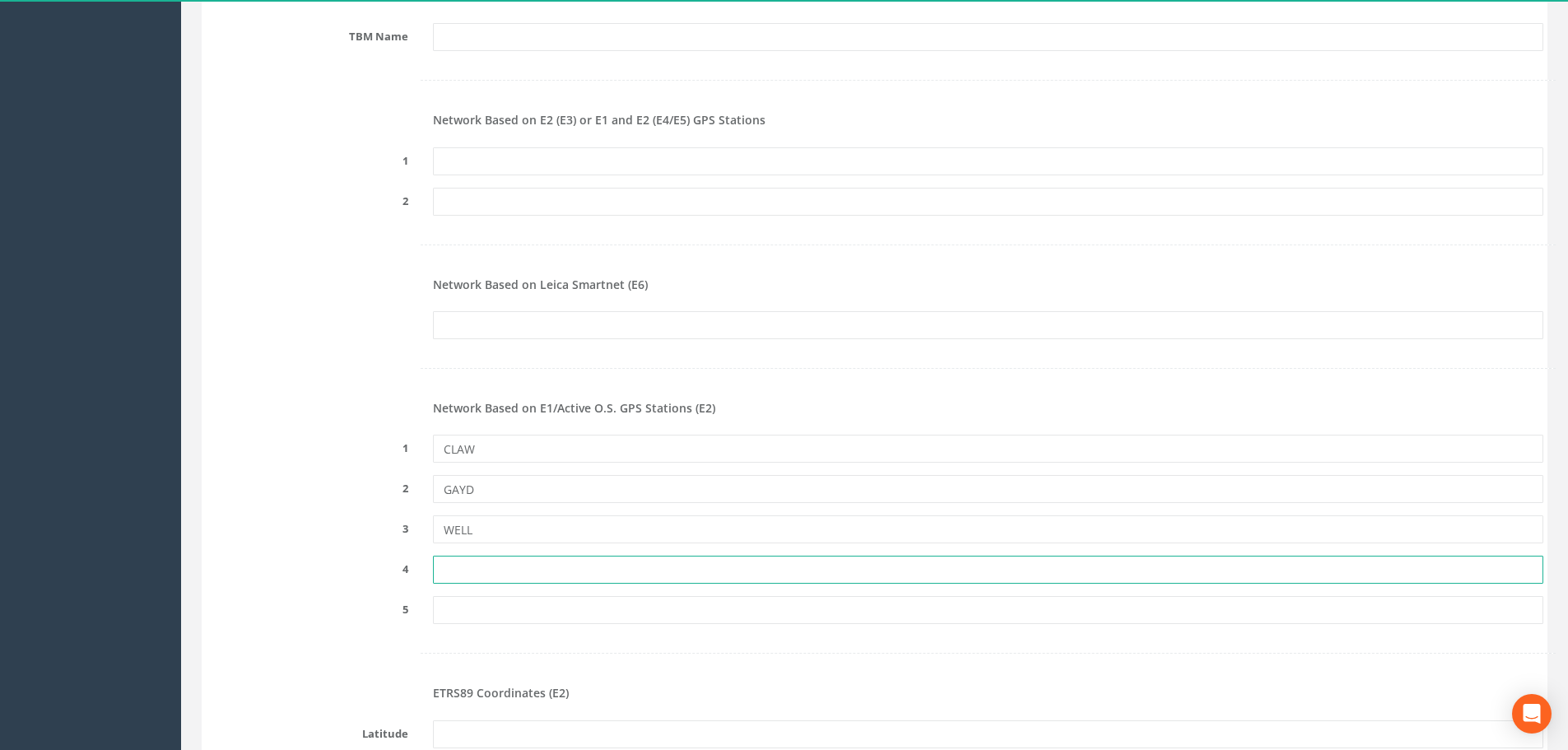
click at [499, 569] on input "text" at bounding box center [988, 569] width 1110 height 28
type input "BUCI"
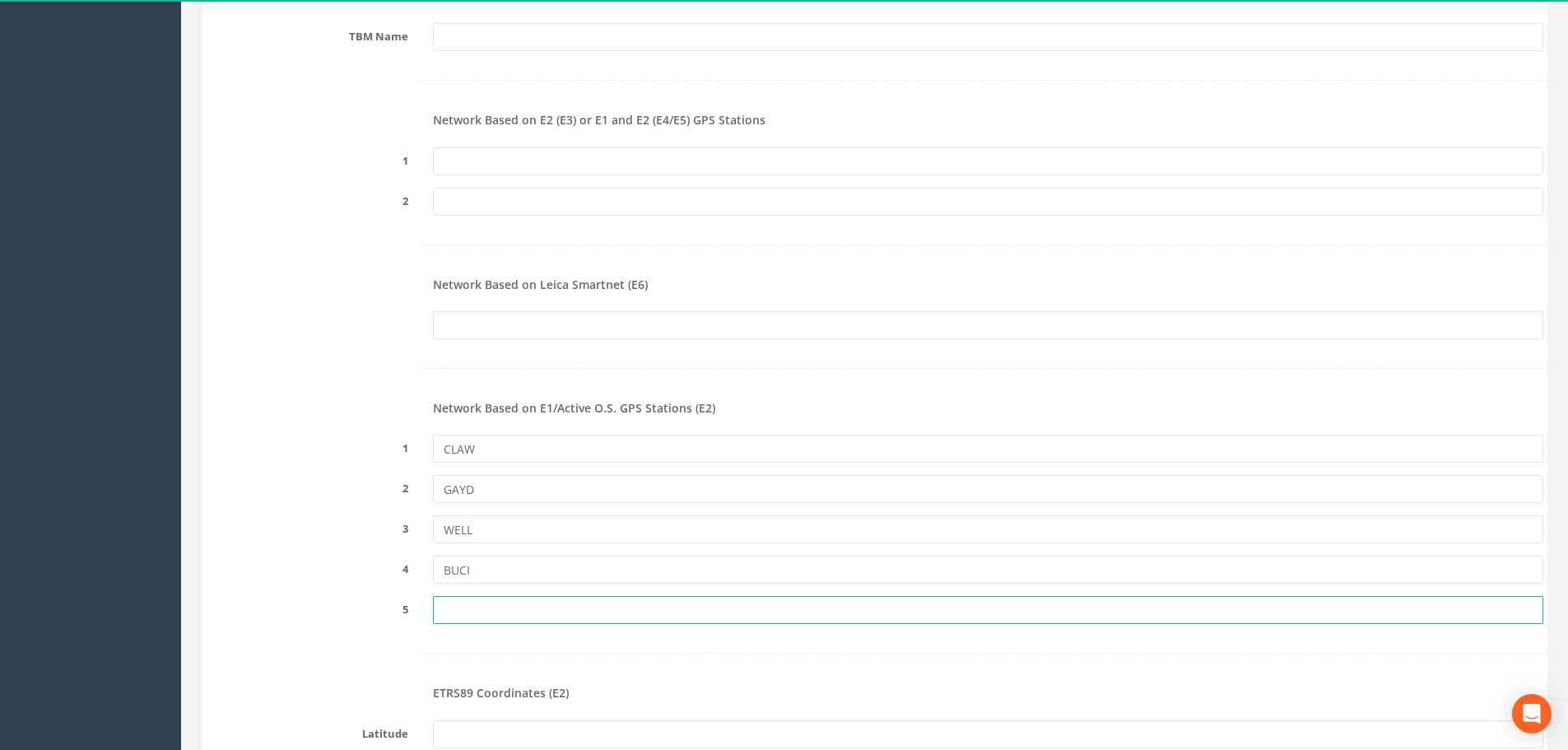
click at [503, 609] on input "text" at bounding box center [988, 610] width 1110 height 28
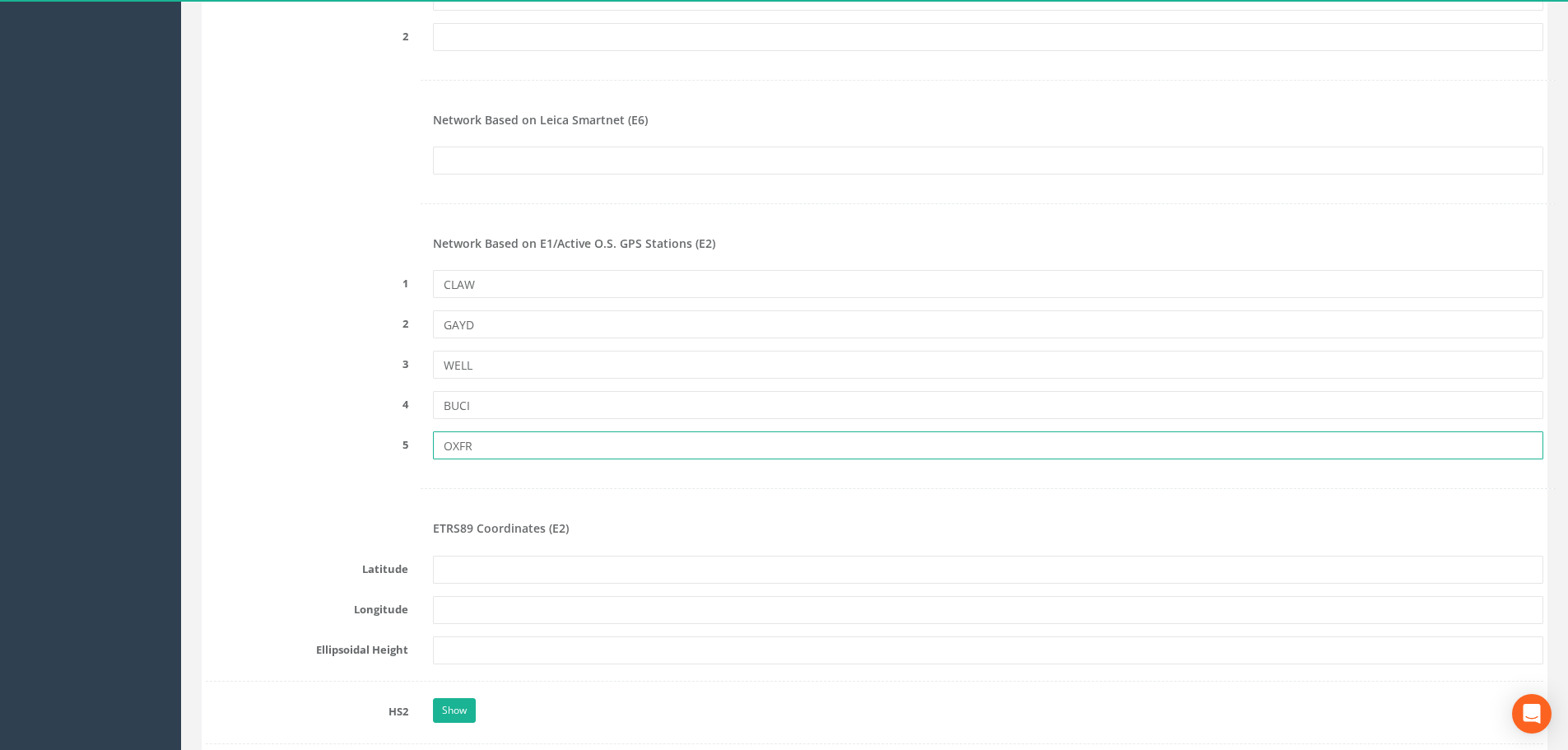
scroll to position [2222, 0]
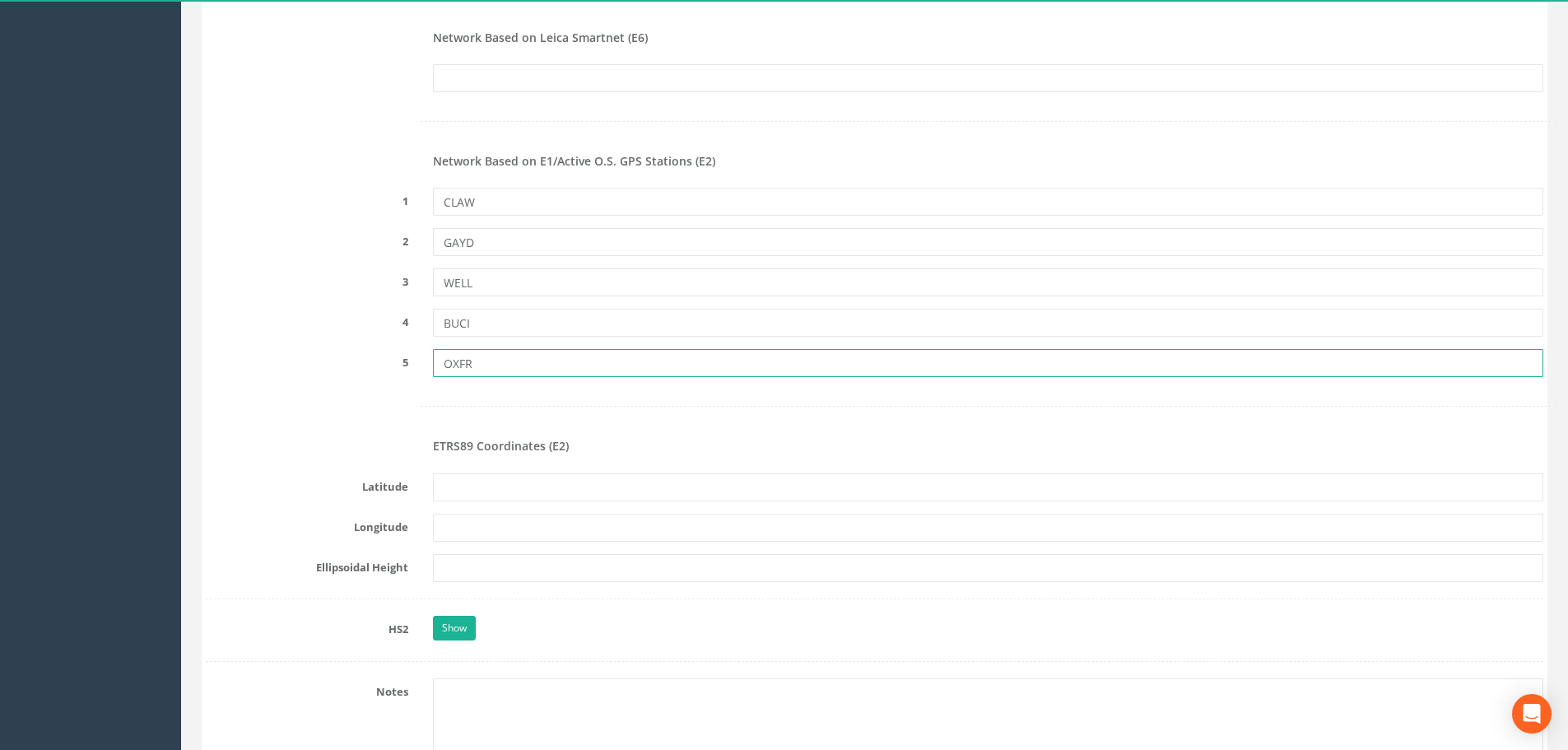
type input "OXFR"
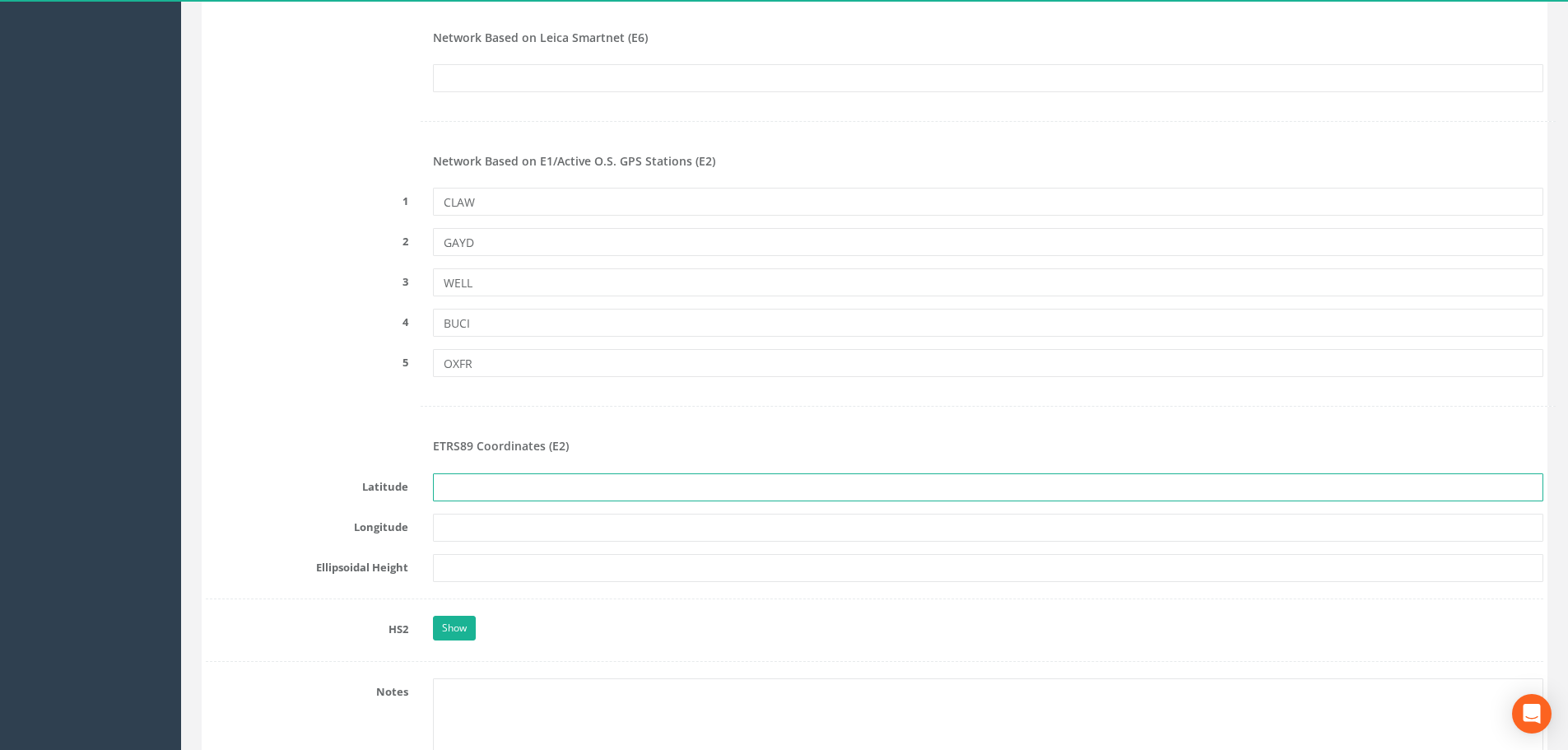
click at [488, 487] on input "text" at bounding box center [988, 486] width 1110 height 28
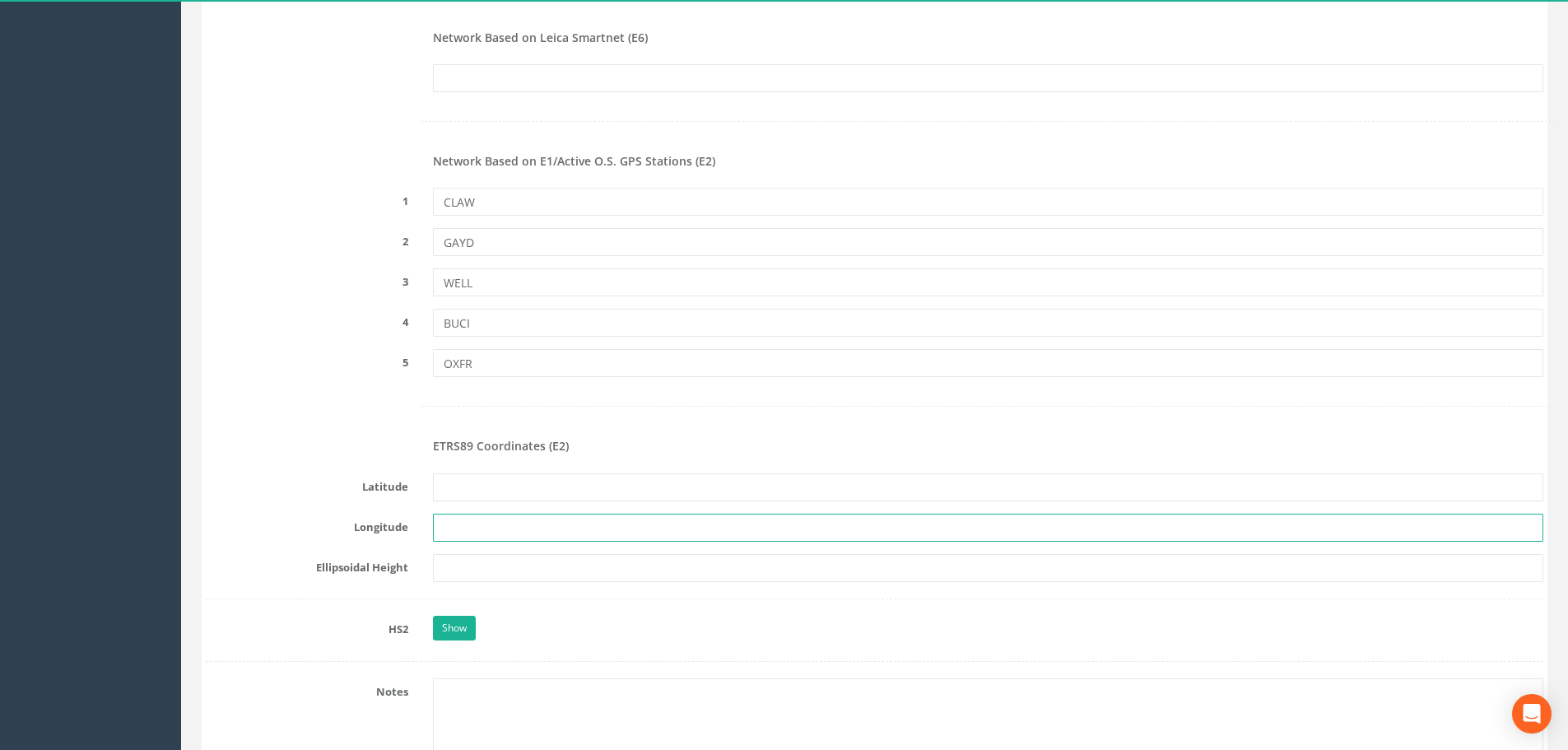
click at [459, 533] on input "text" at bounding box center [988, 527] width 1110 height 28
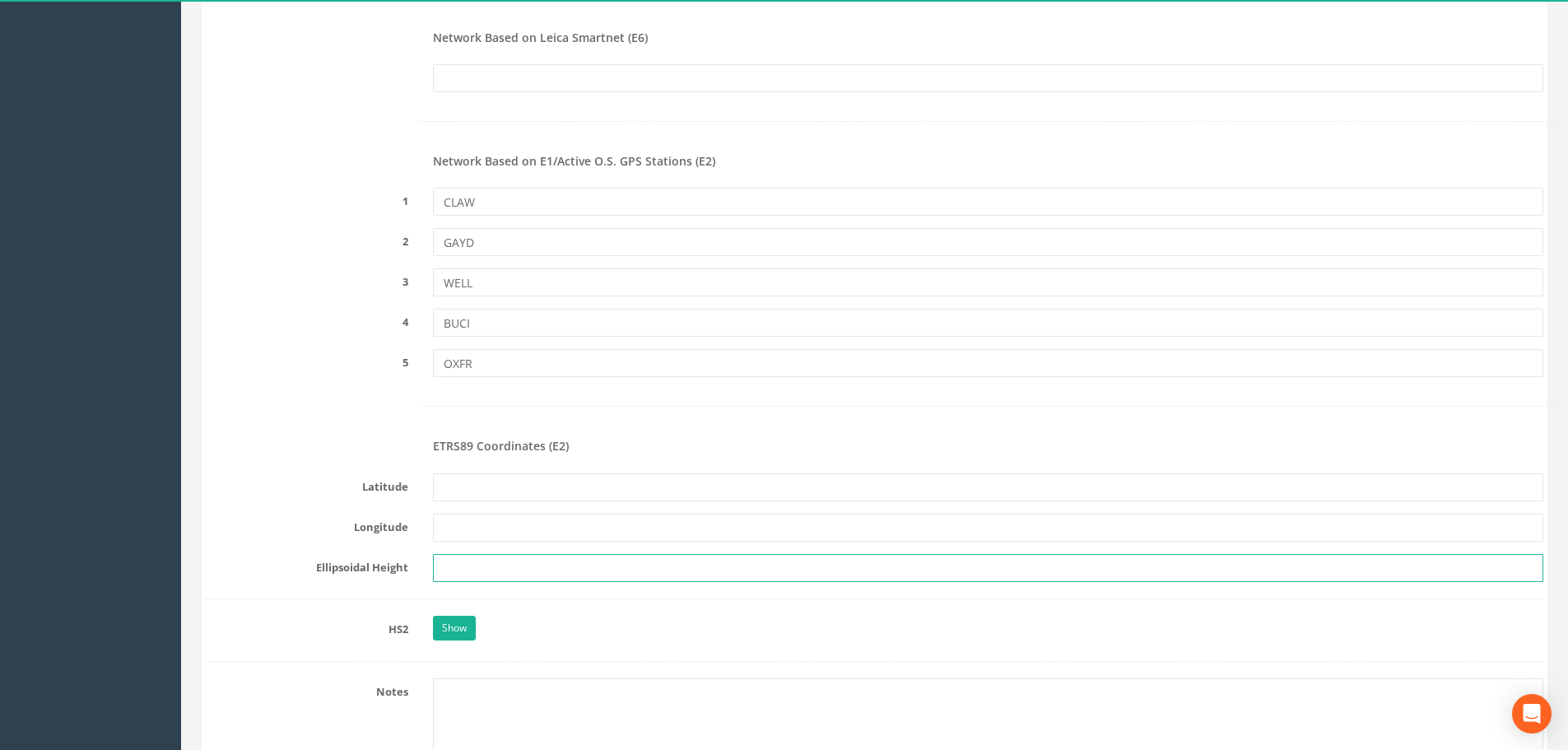
click at [459, 568] on input "text" at bounding box center [988, 568] width 1110 height 28
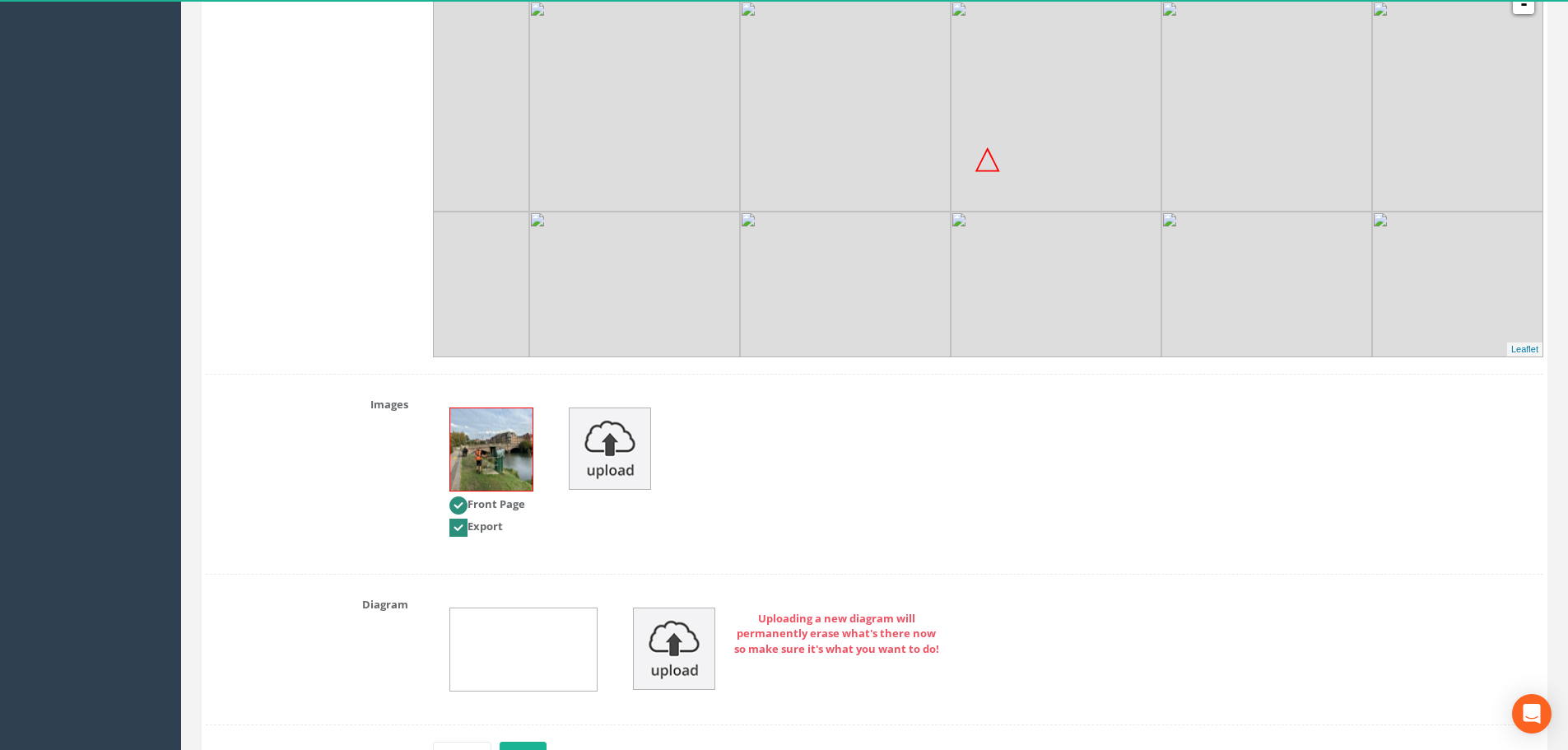
scroll to position [3233, 0]
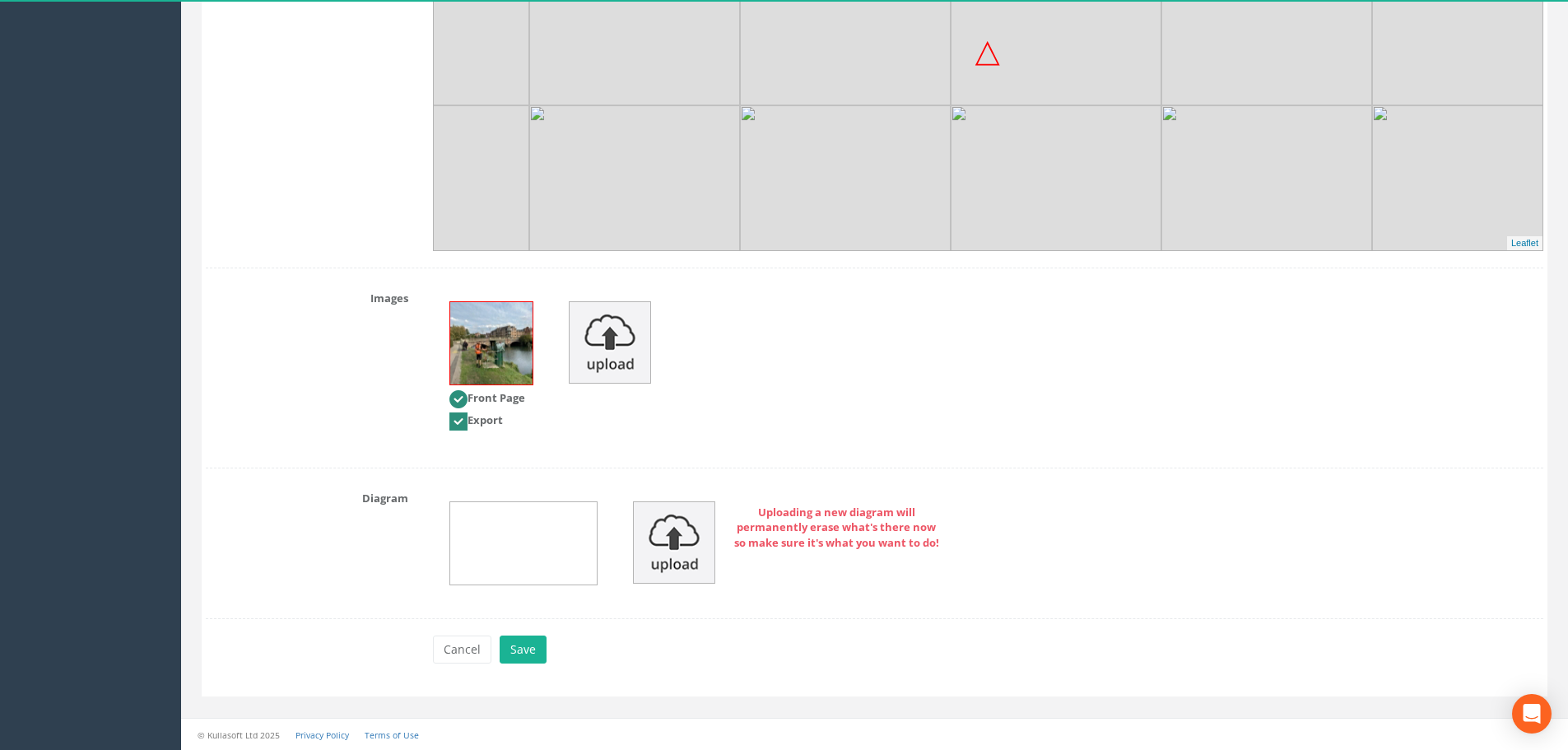
click at [538, 526] on img at bounding box center [524, 544] width 147 height 82
click at [537, 544] on img at bounding box center [524, 544] width 147 height 82
click at [489, 543] on img at bounding box center [524, 544] width 147 height 82
click at [531, 645] on button "Save" at bounding box center [523, 649] width 46 height 28
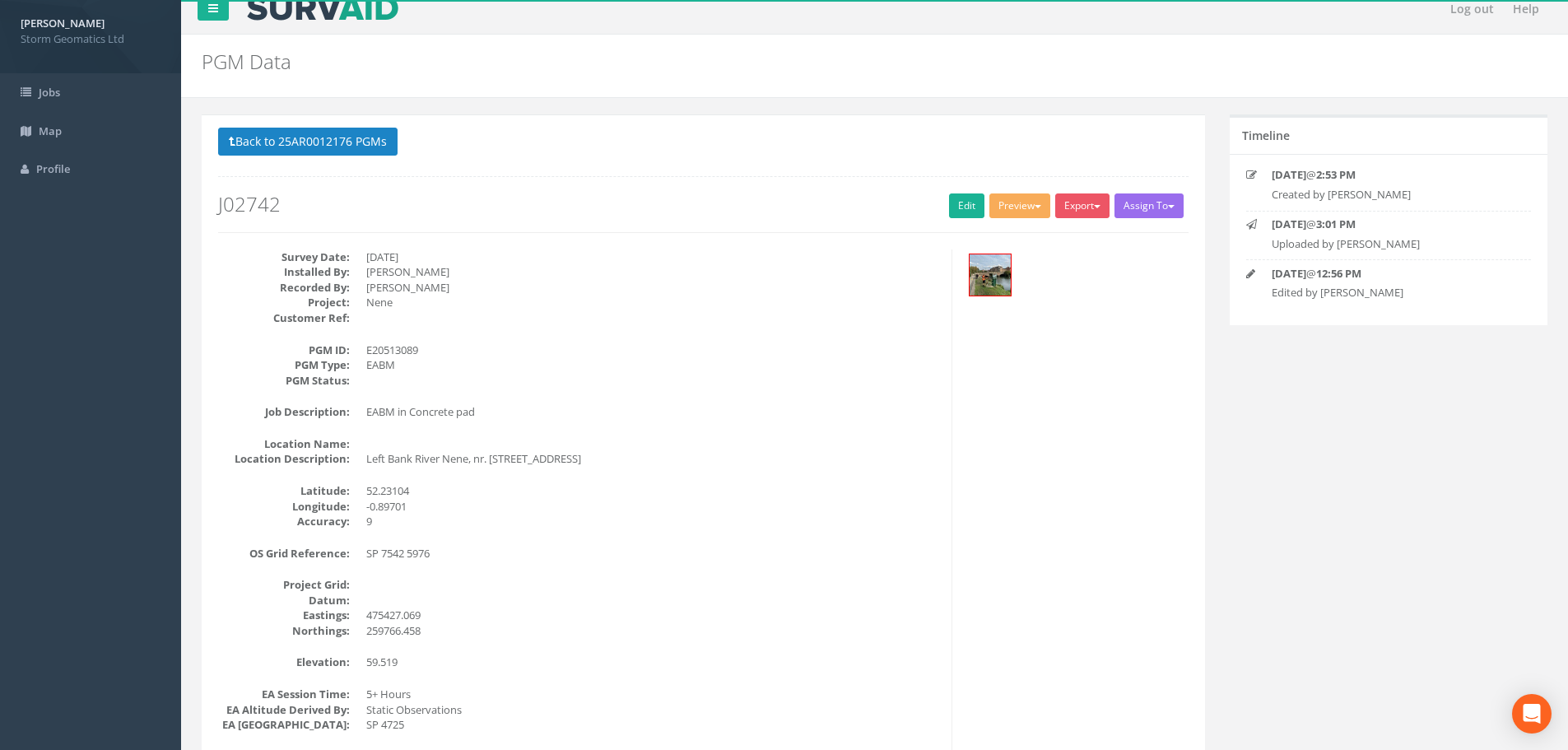
scroll to position [0, 0]
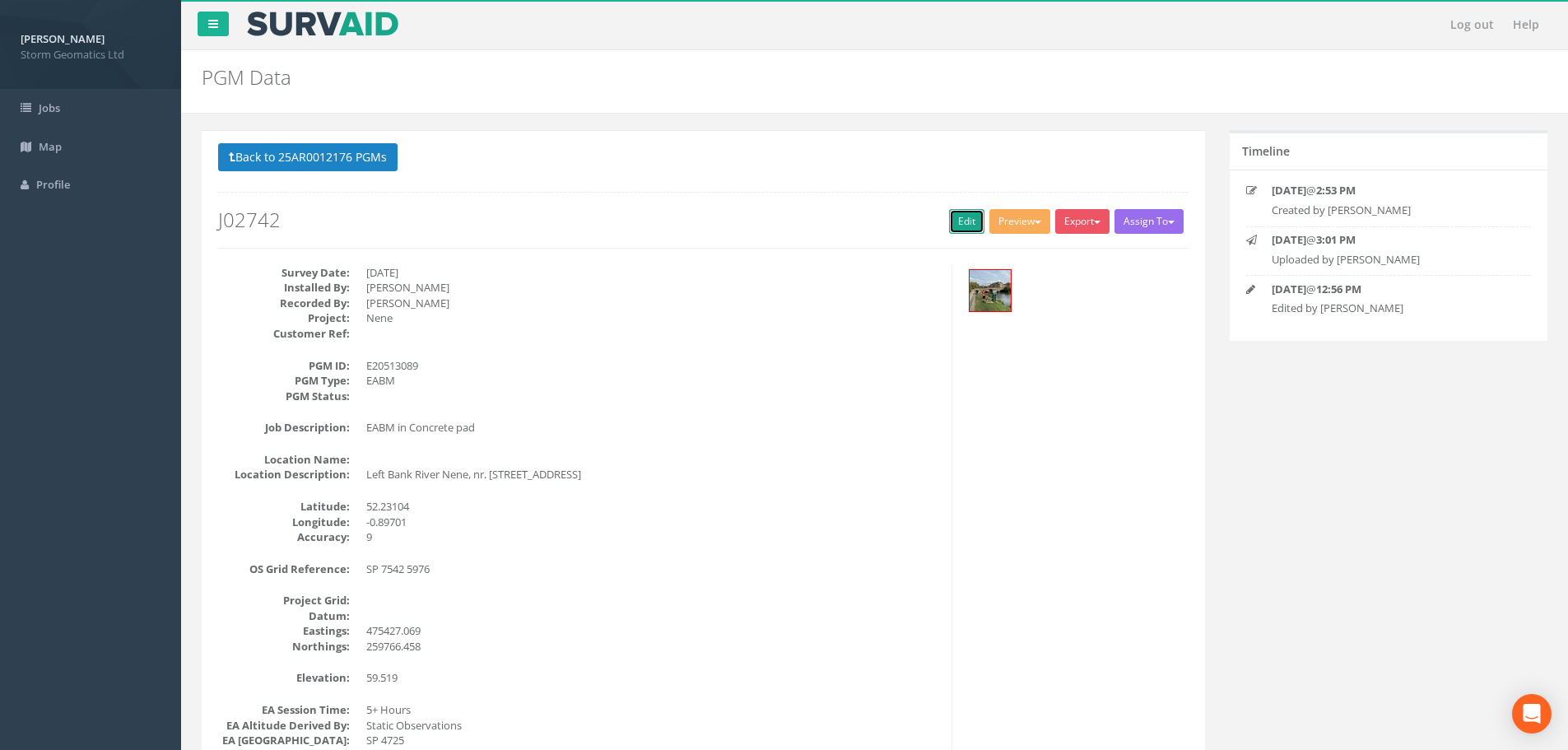
click at [971, 220] on link "Edit" at bounding box center [966, 222] width 36 height 25
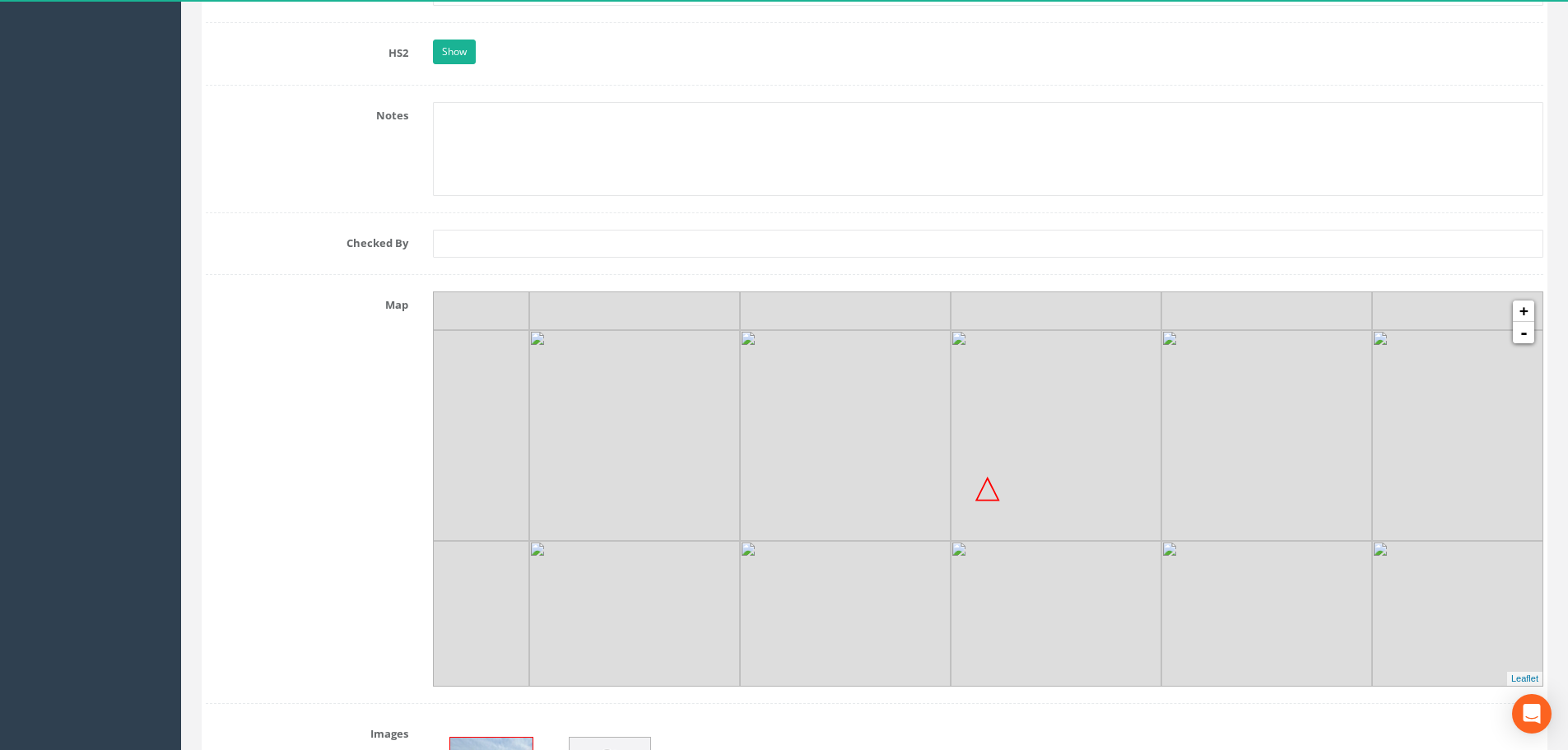
scroll to position [3233, 0]
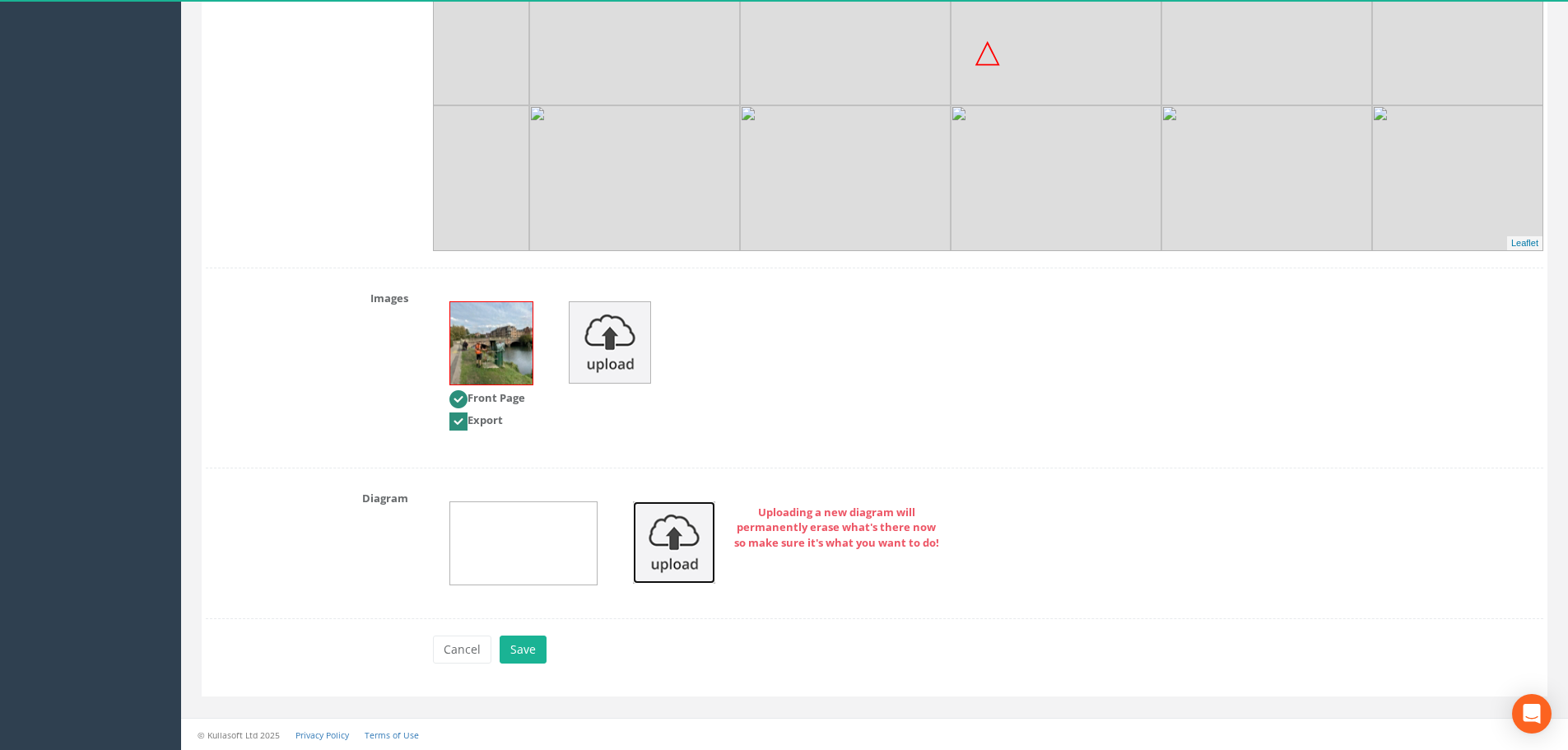
click at [664, 556] on img at bounding box center [674, 543] width 82 height 82
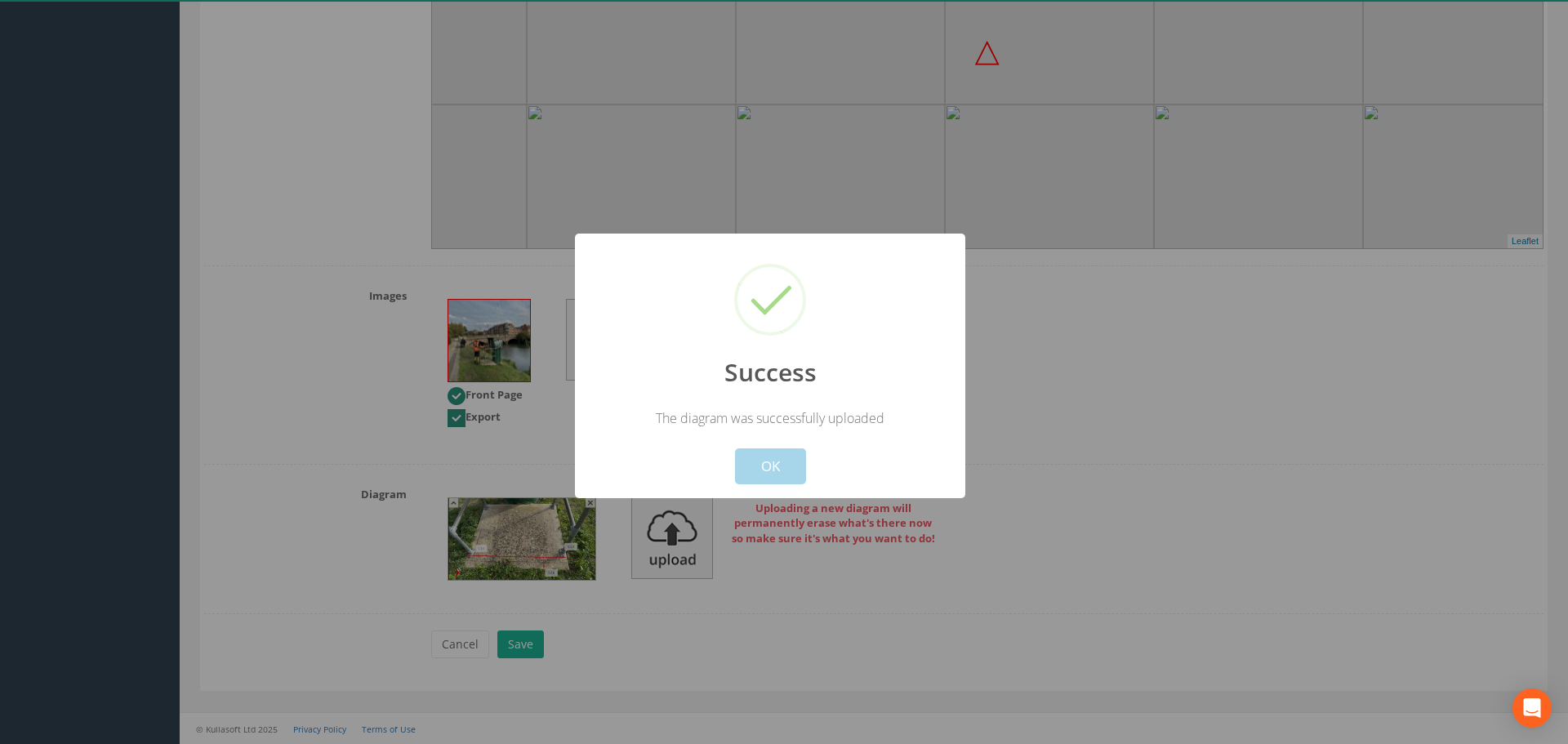
click at [771, 460] on button "OK" at bounding box center [771, 466] width 71 height 36
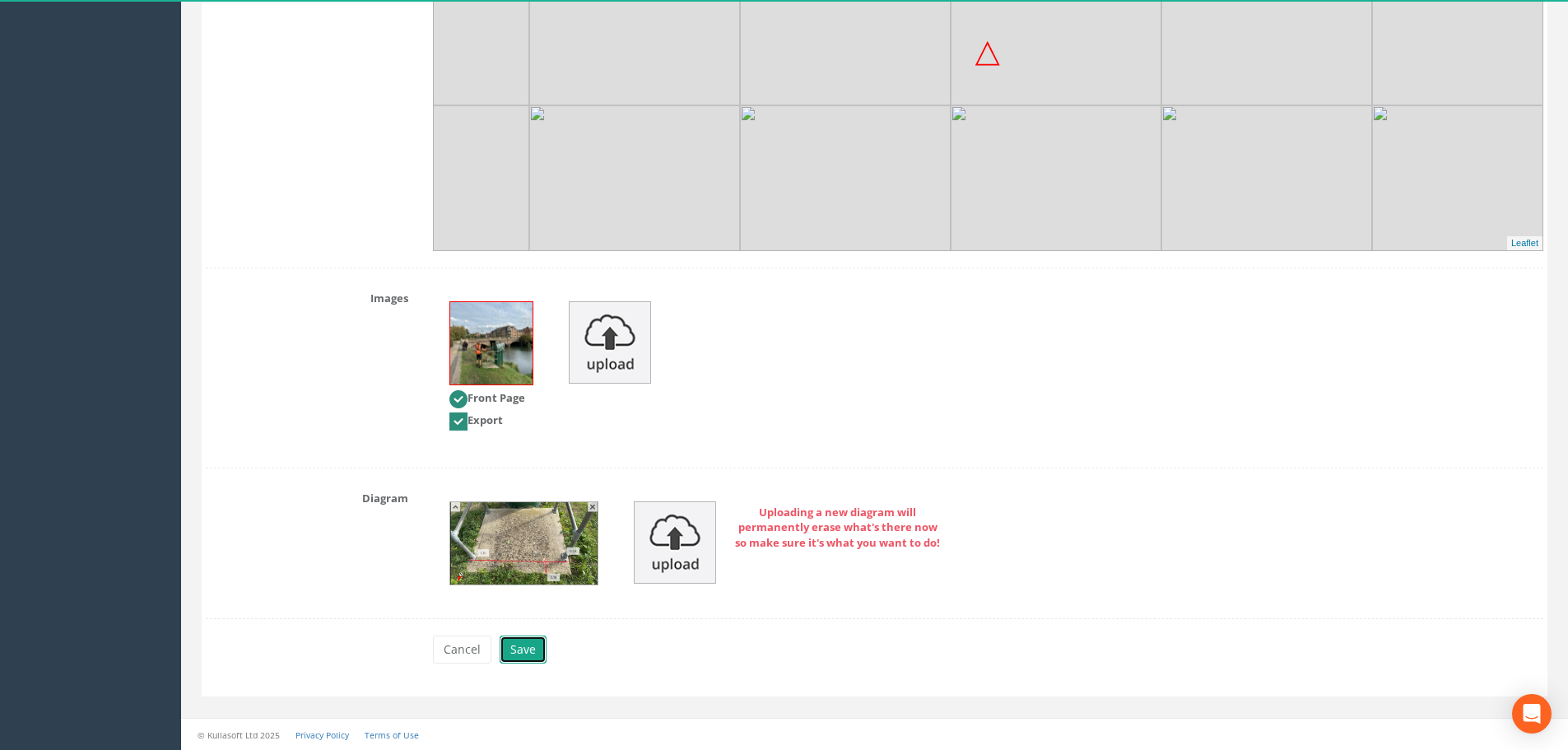
click at [537, 645] on button "Save" at bounding box center [523, 649] width 46 height 28
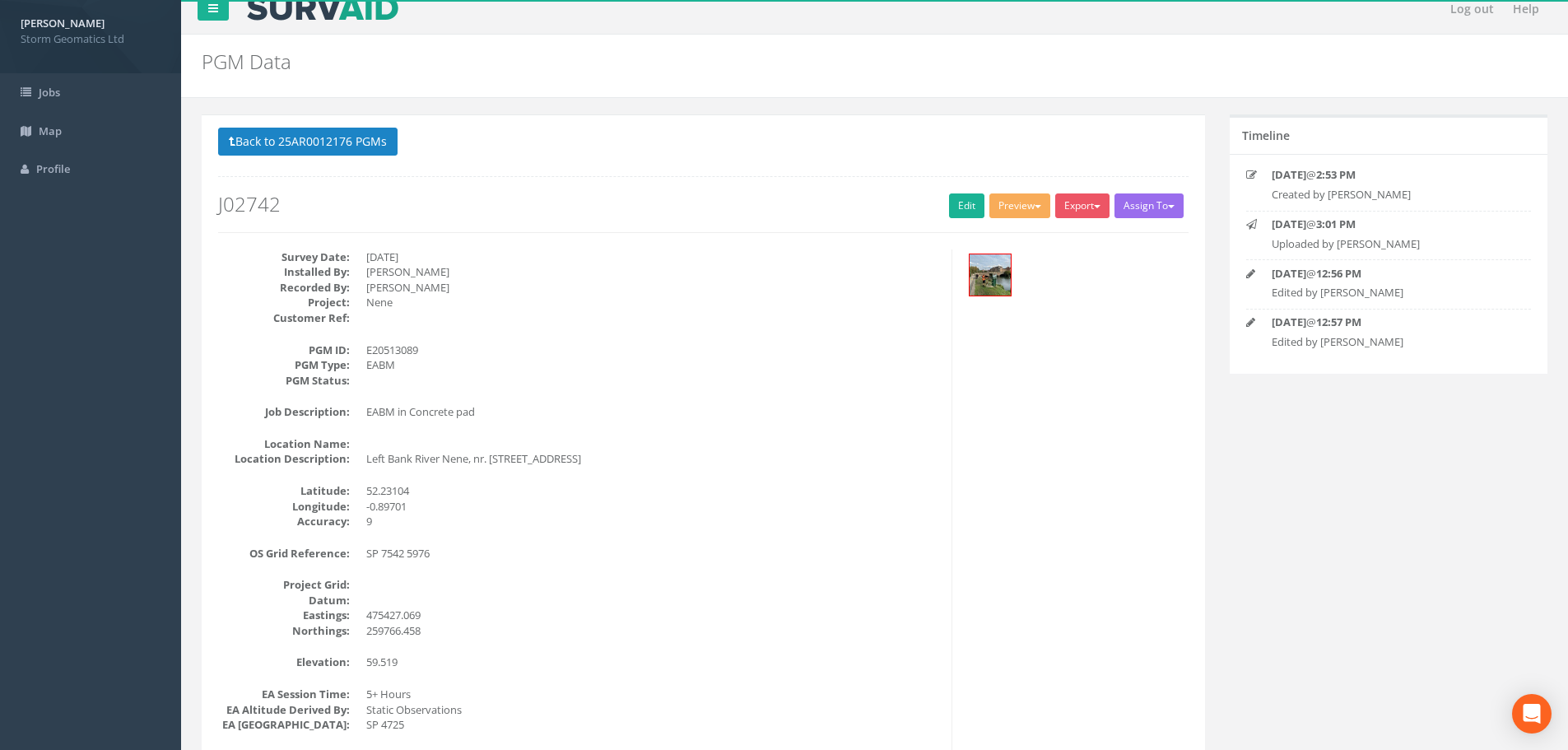
scroll to position [0, 0]
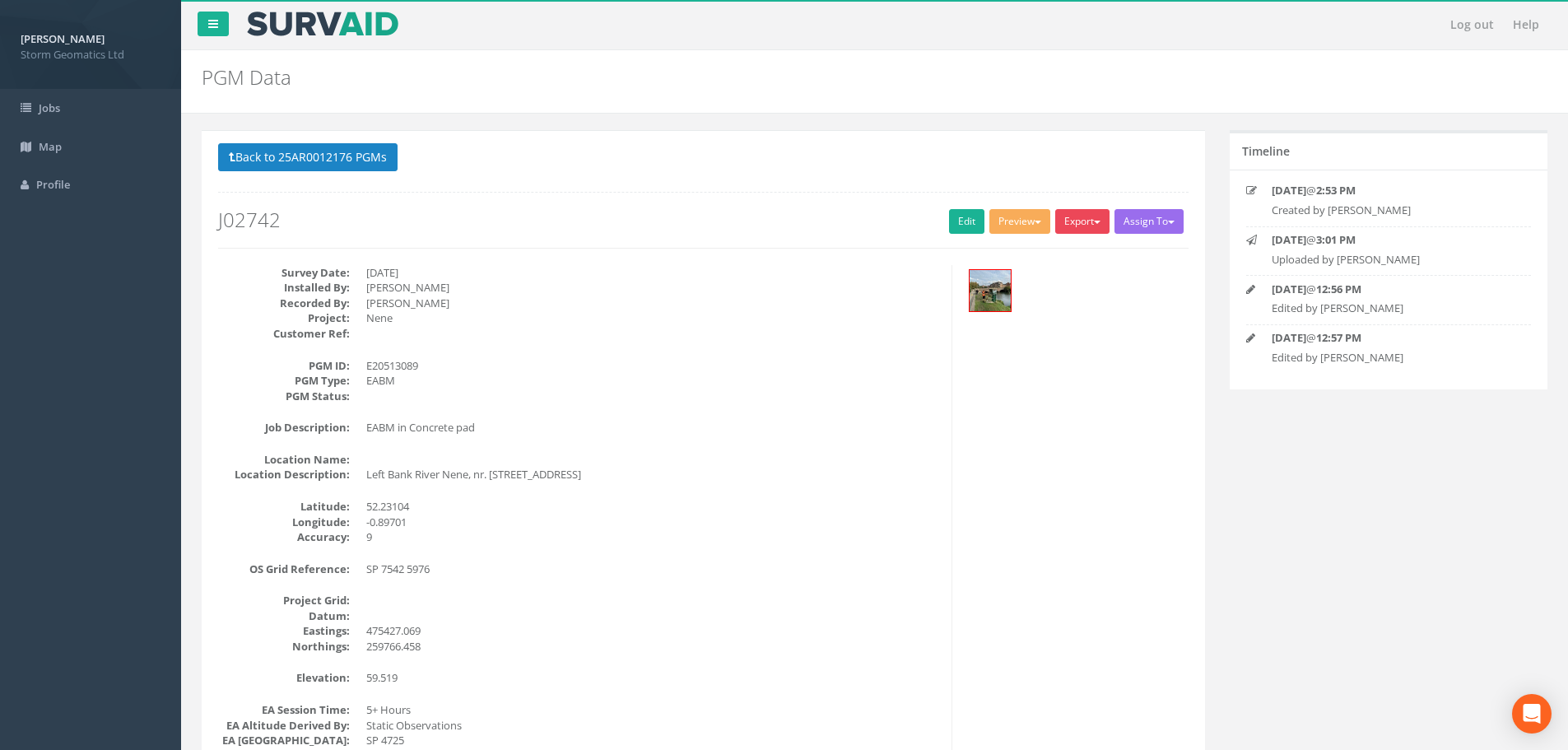
click at [1088, 223] on button "Export" at bounding box center [1082, 222] width 55 height 25
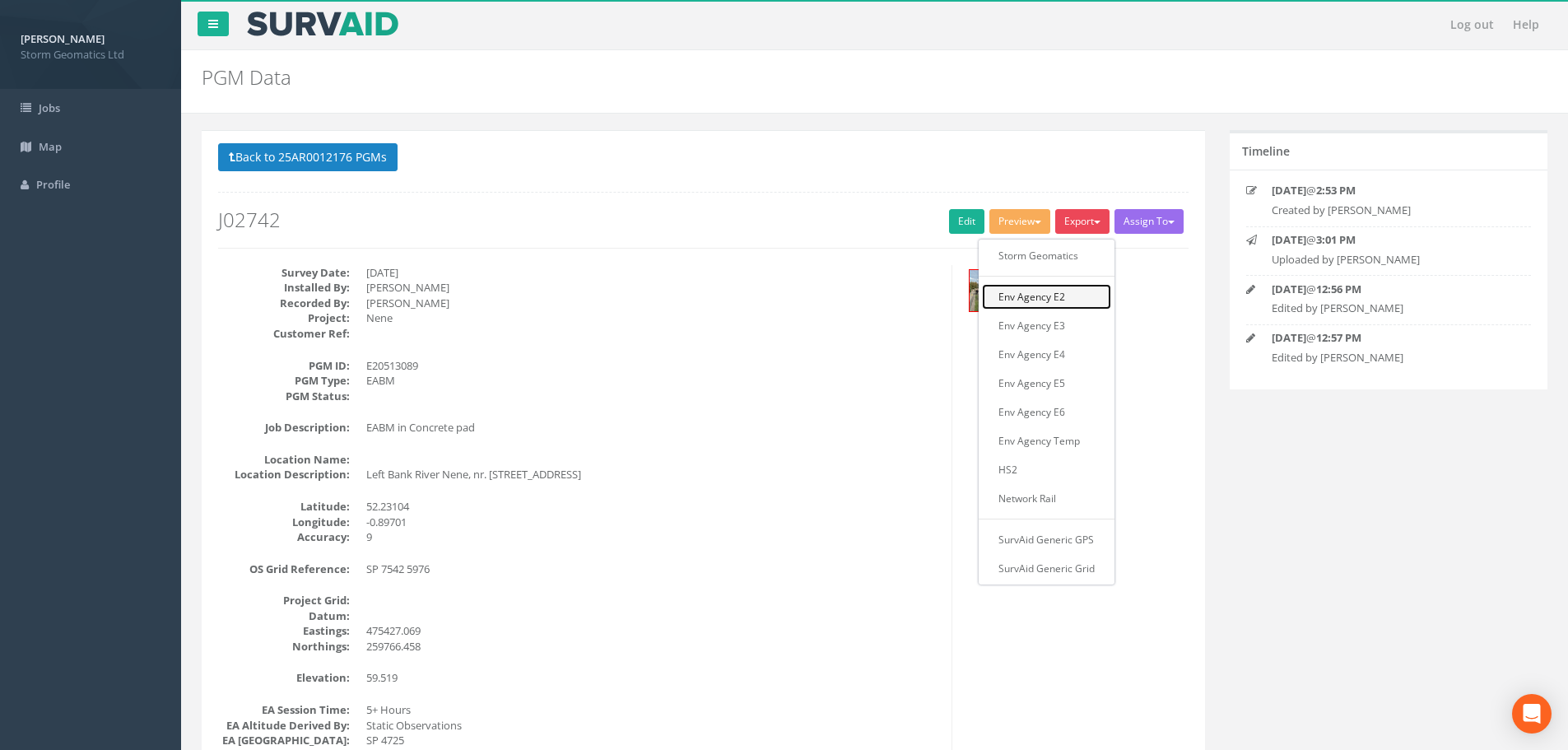
click at [1064, 291] on link "Env Agency E2" at bounding box center [1046, 297] width 130 height 26
